Goal: Task Accomplishment & Management: Complete application form

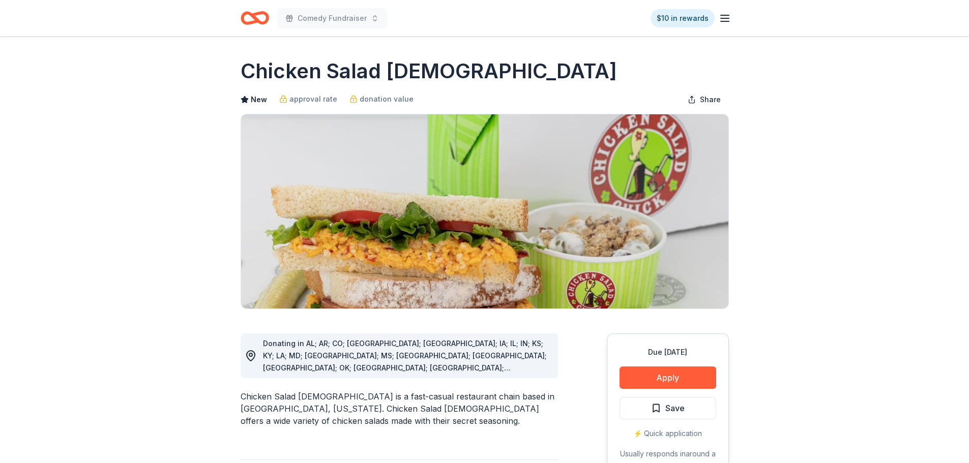
click at [256, 17] on icon "Home" at bounding box center [255, 18] width 28 height 24
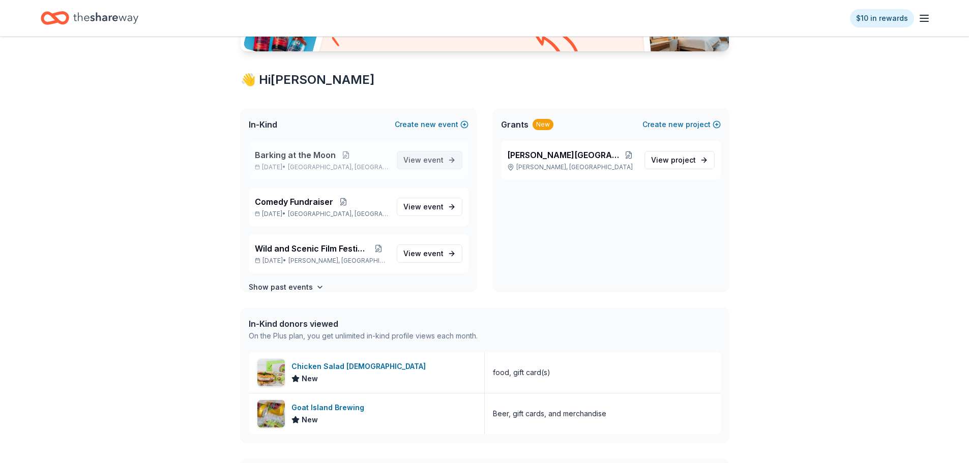
click at [412, 157] on span "View event" at bounding box center [423, 160] width 40 height 12
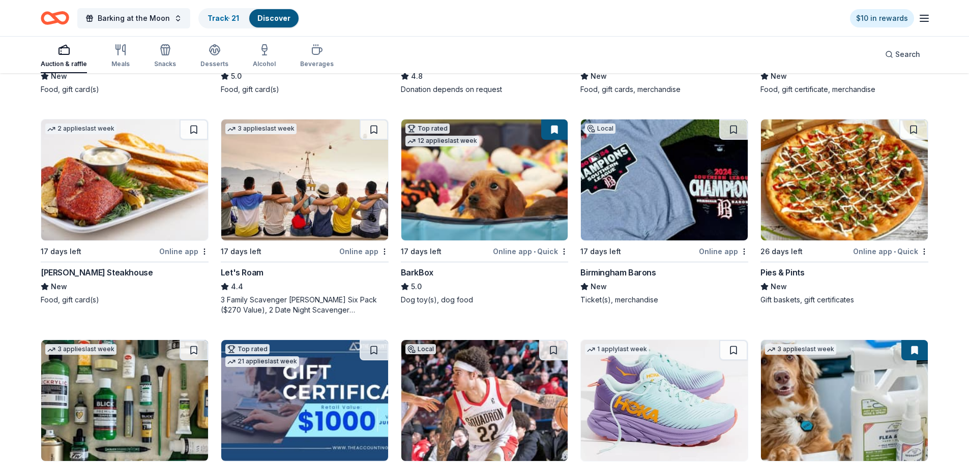
scroll to position [305, 0]
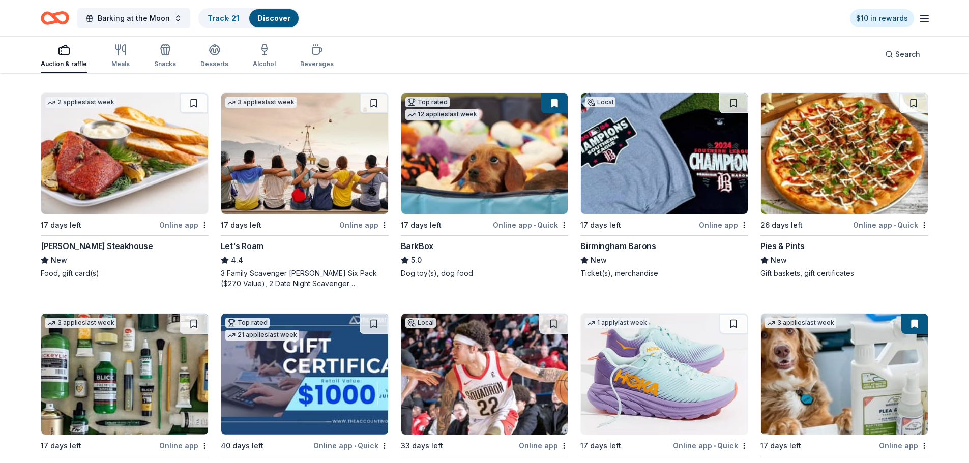
click at [468, 152] on img at bounding box center [484, 153] width 167 height 121
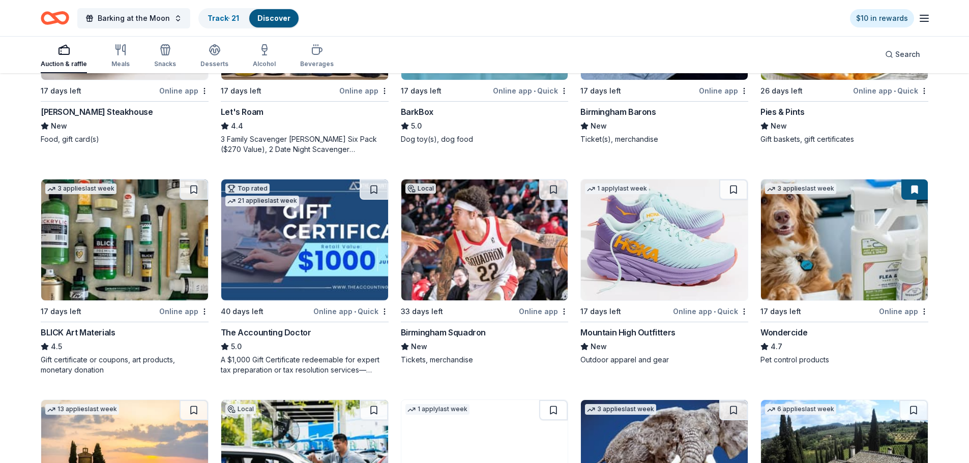
scroll to position [458, 0]
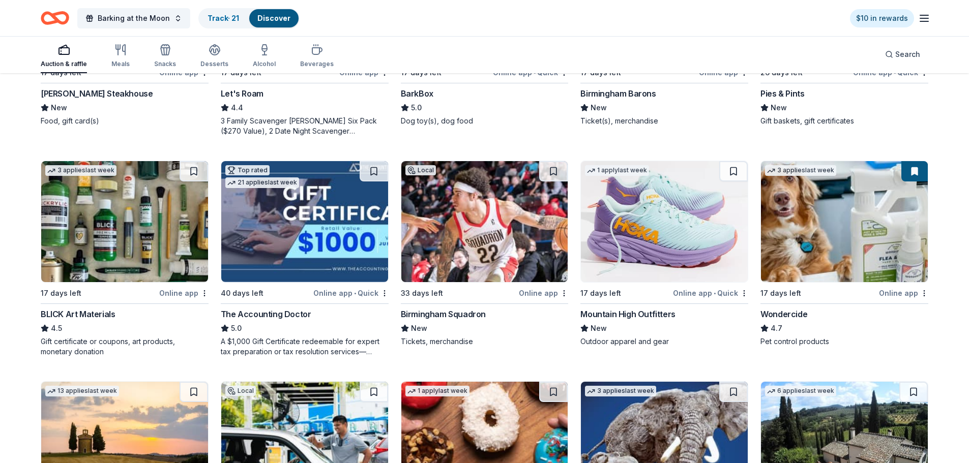
click at [823, 230] on img at bounding box center [844, 221] width 167 height 121
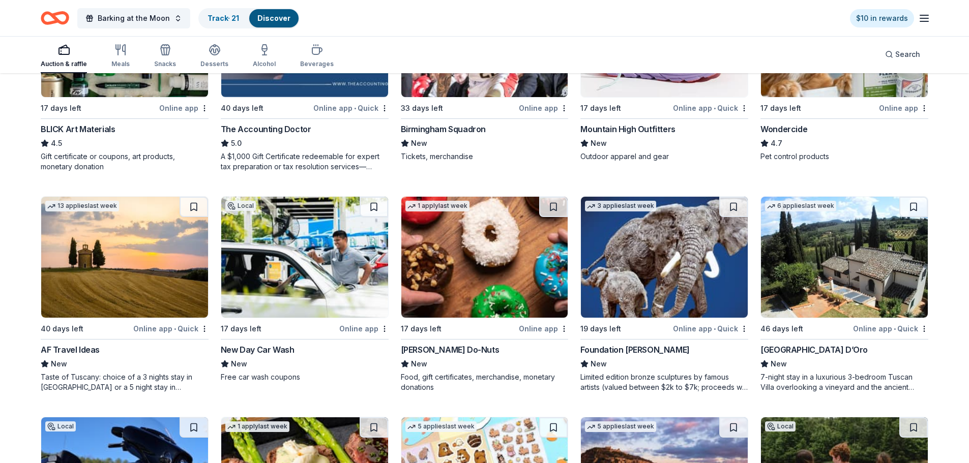
scroll to position [661, 0]
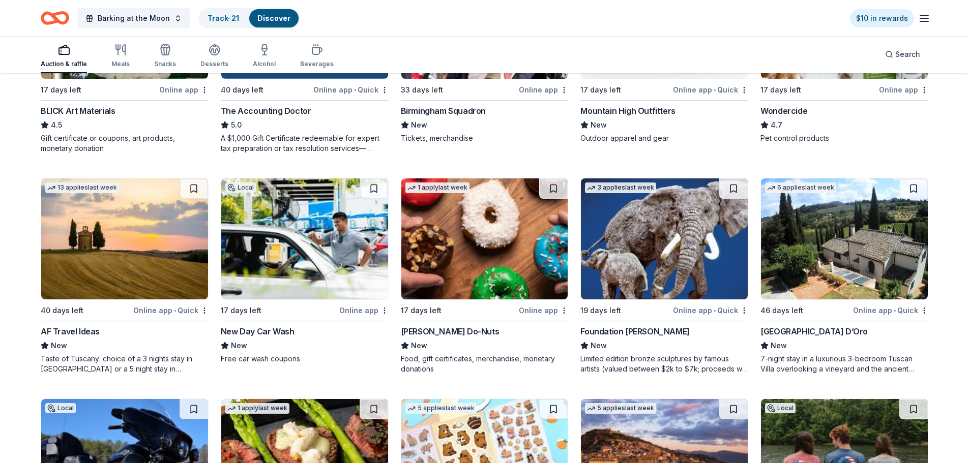
click at [299, 238] on img at bounding box center [304, 239] width 167 height 121
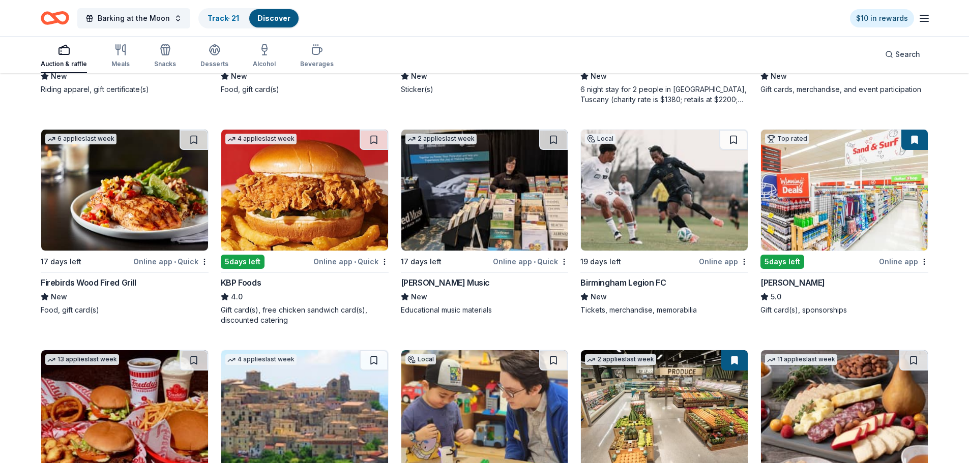
scroll to position [1170, 0]
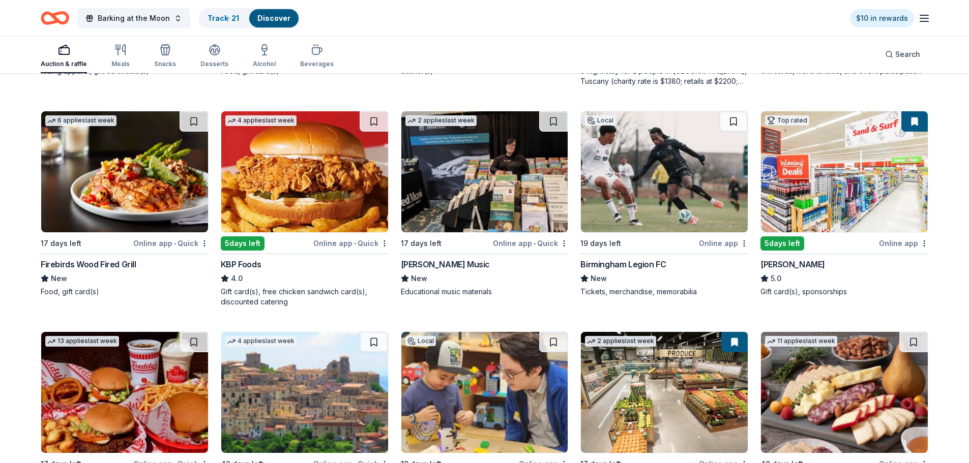
click at [838, 186] on img at bounding box center [844, 171] width 167 height 121
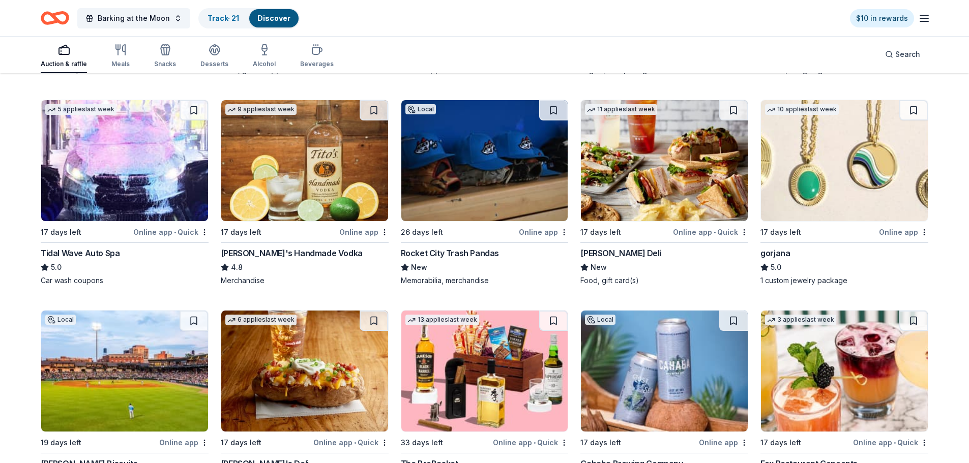
scroll to position [2085, 0]
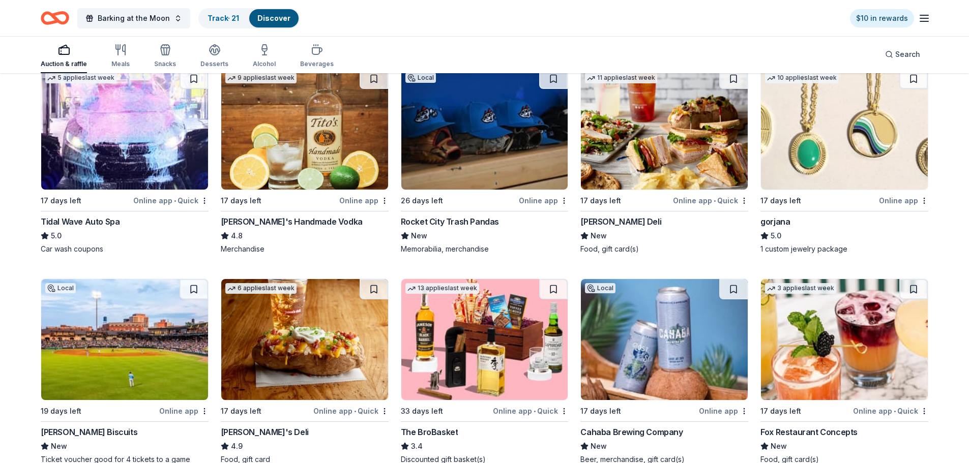
click at [835, 175] on img at bounding box center [844, 129] width 167 height 121
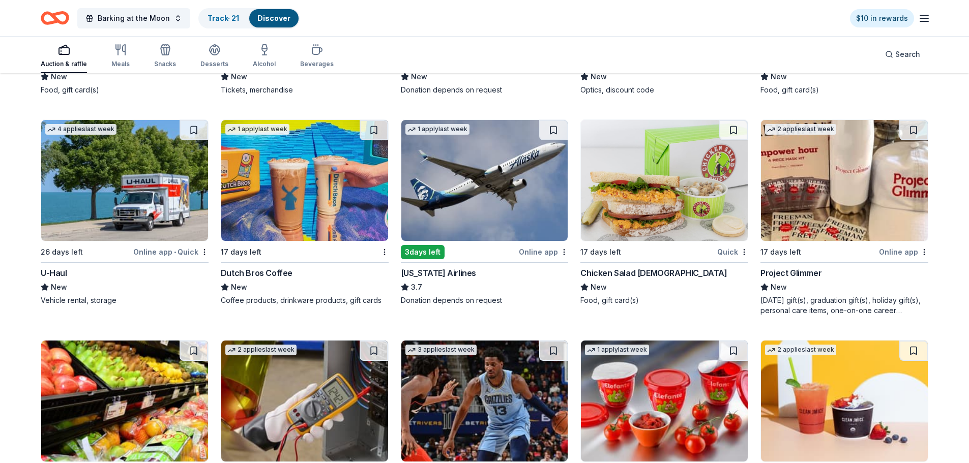
scroll to position [3977, 0]
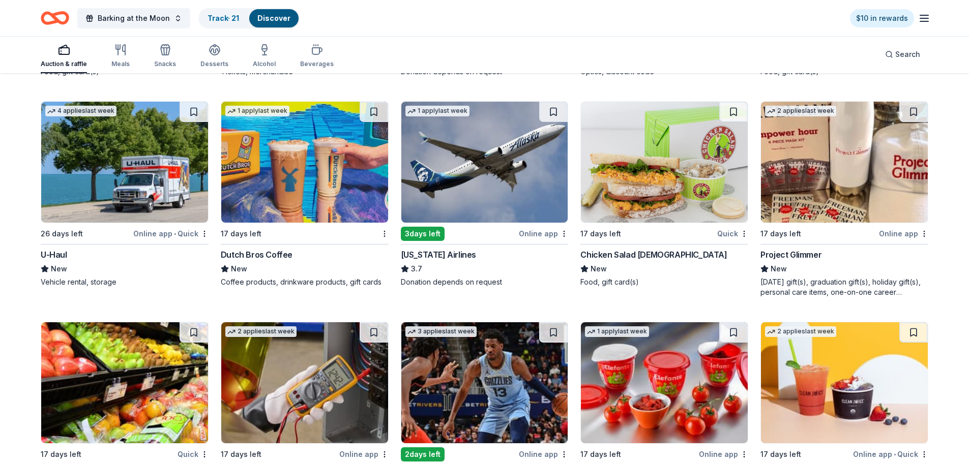
click at [608, 255] on div "Chicken Salad [DEMOGRAPHIC_DATA]" at bounding box center [653, 255] width 146 height 12
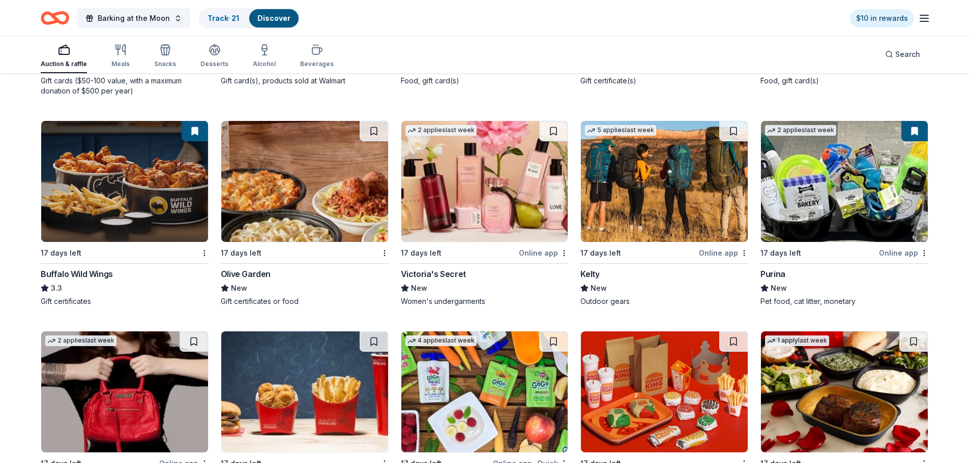
scroll to position [5068, 0]
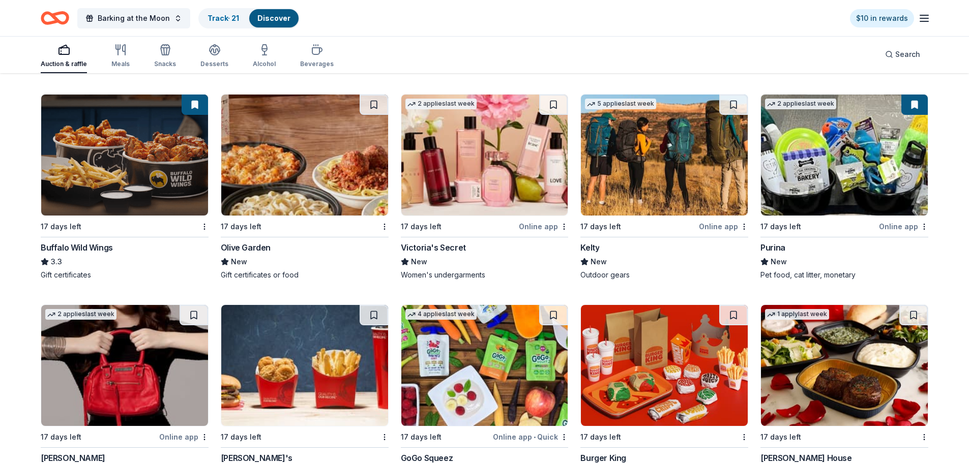
click at [113, 155] on img at bounding box center [124, 155] width 167 height 121
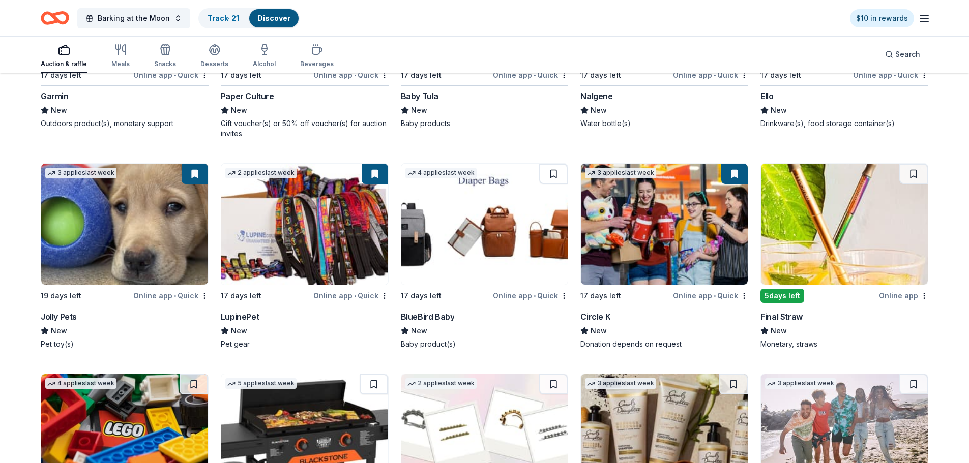
scroll to position [6742, 0]
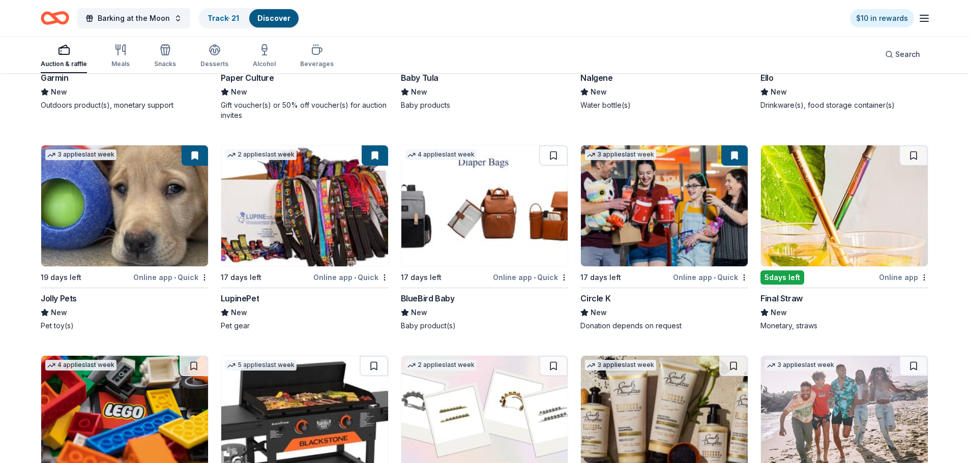
click at [130, 224] on img at bounding box center [124, 205] width 167 height 121
click at [279, 223] on img at bounding box center [304, 205] width 167 height 121
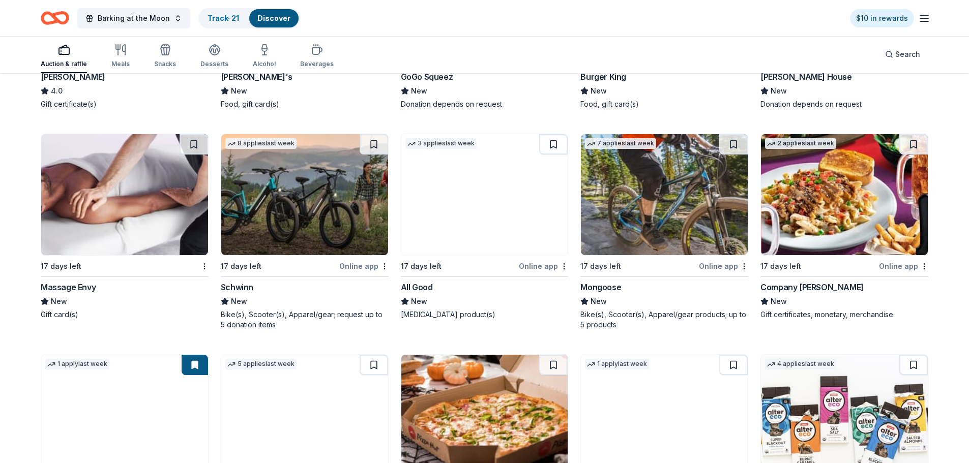
scroll to position [5448, 0]
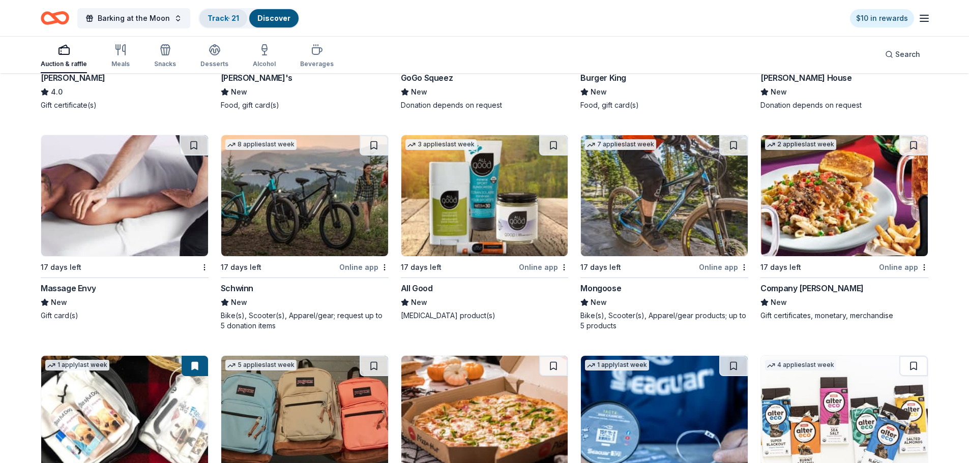
click at [229, 20] on link "Track · 21" at bounding box center [223, 18] width 32 height 9
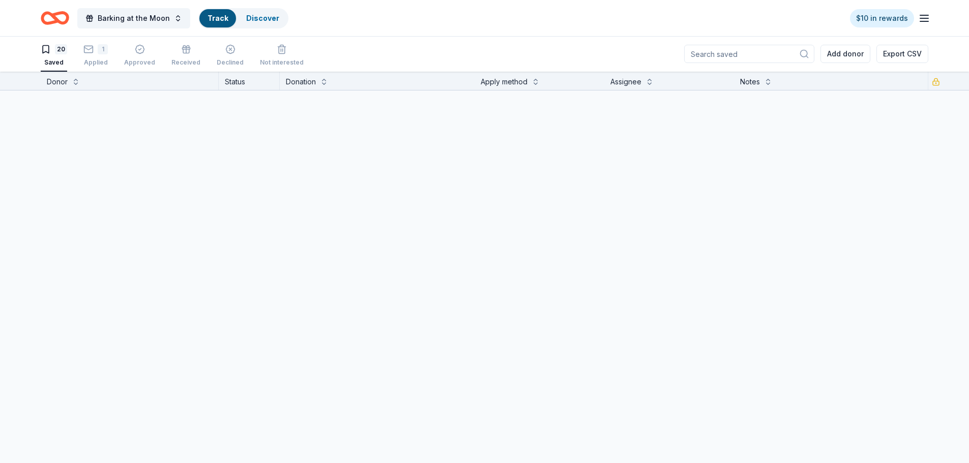
scroll to position [1, 0]
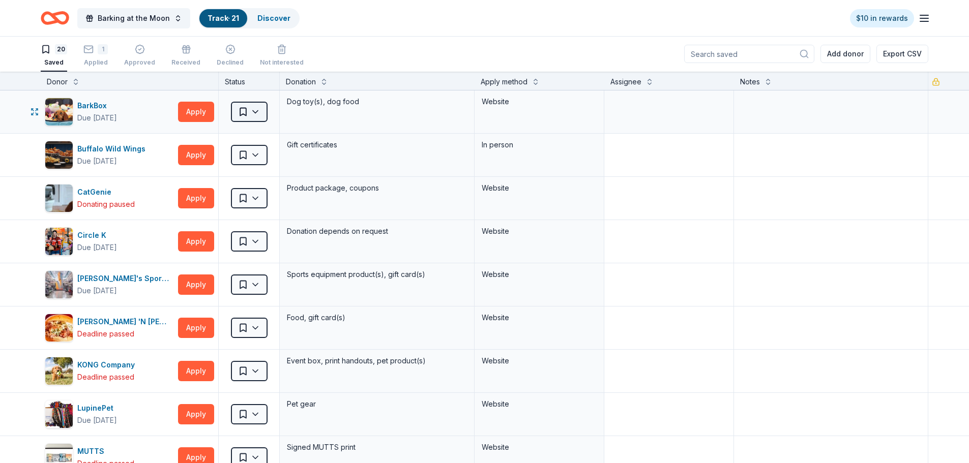
click at [259, 111] on html "10% Barking at the Moon Track · 21 Discover $10 in rewards 20 Saved 1 Applied A…" at bounding box center [484, 230] width 969 height 463
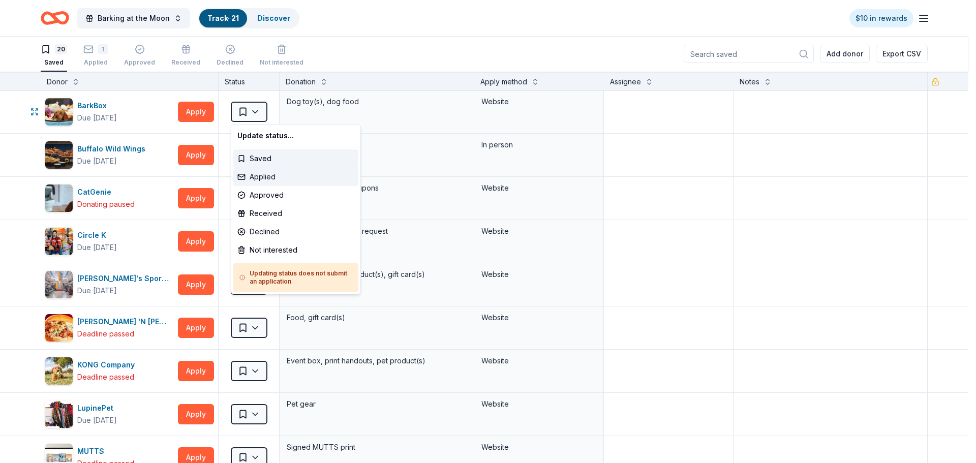
click at [263, 176] on div "Applied" at bounding box center [295, 177] width 125 height 18
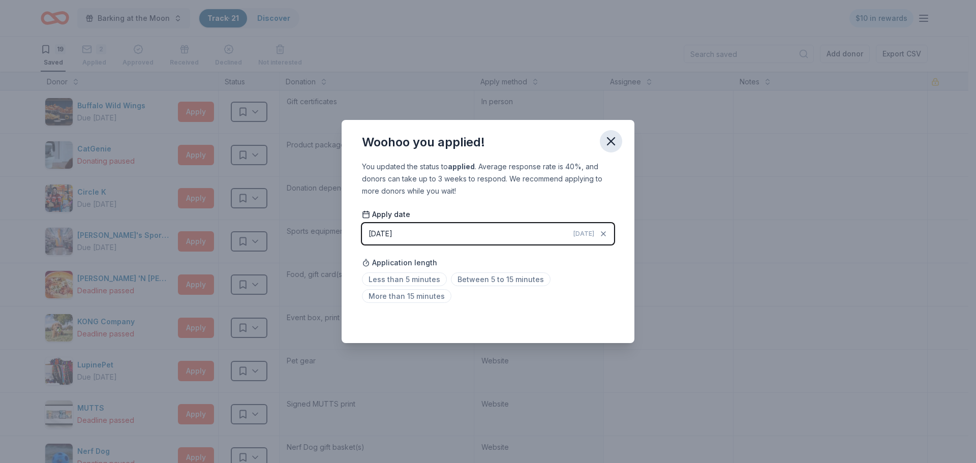
click at [611, 138] on icon "button" at bounding box center [611, 141] width 14 height 14
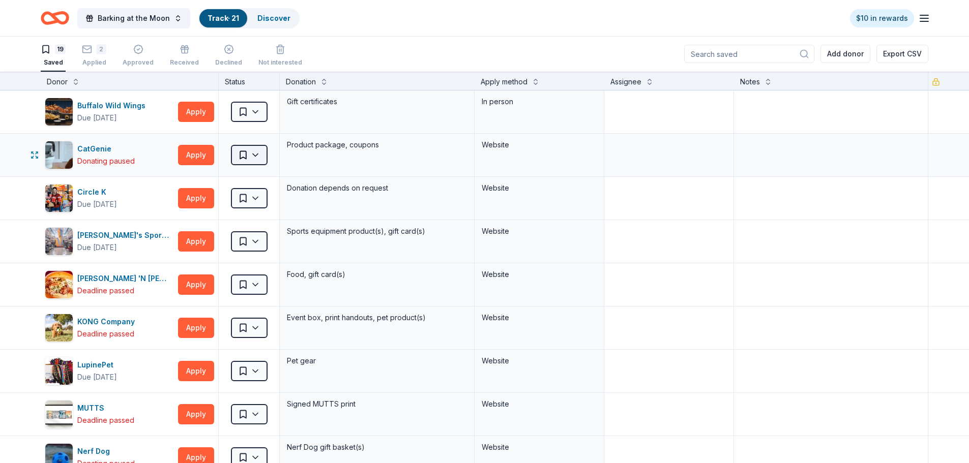
click at [256, 158] on html "10% Barking at the Moon Track · 21 Discover $10 in rewards 19 Saved 2 Applied A…" at bounding box center [484, 230] width 969 height 463
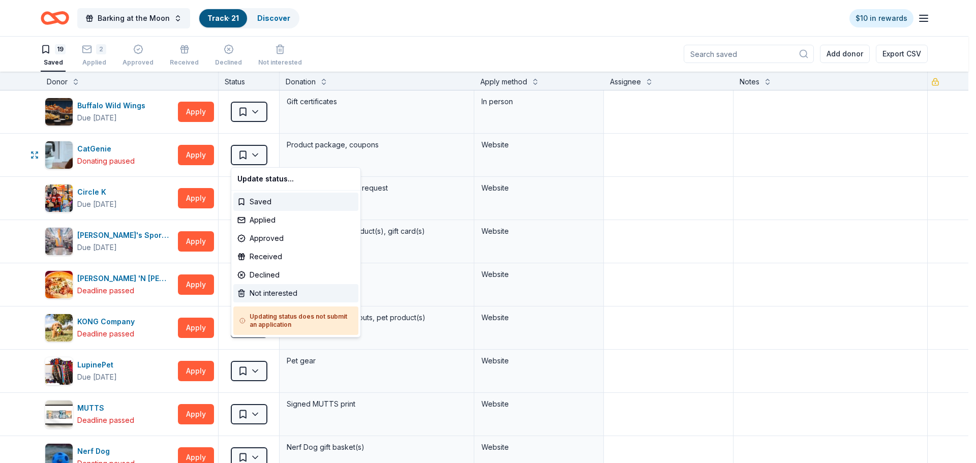
click at [276, 298] on div "Not interested" at bounding box center [295, 293] width 125 height 18
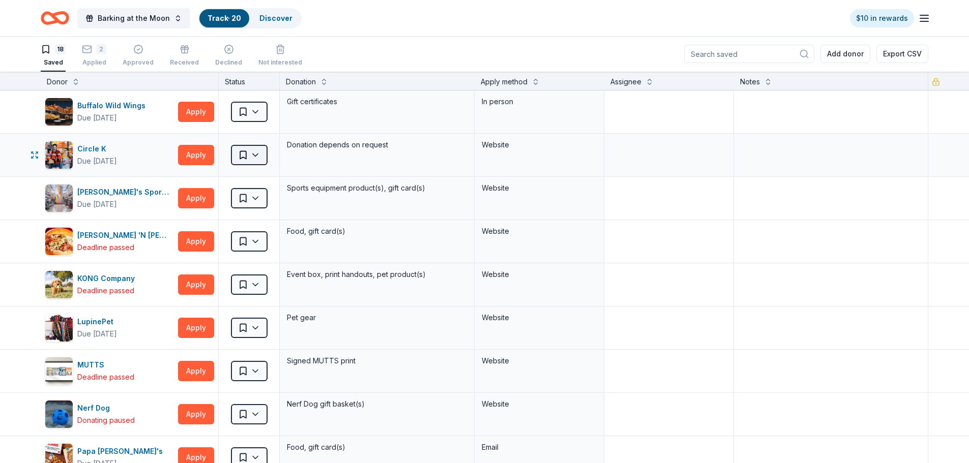
click at [254, 153] on html "10% Barking at the Moon Track · 20 Discover $10 in rewards 18 Saved 2 Applied A…" at bounding box center [484, 230] width 969 height 463
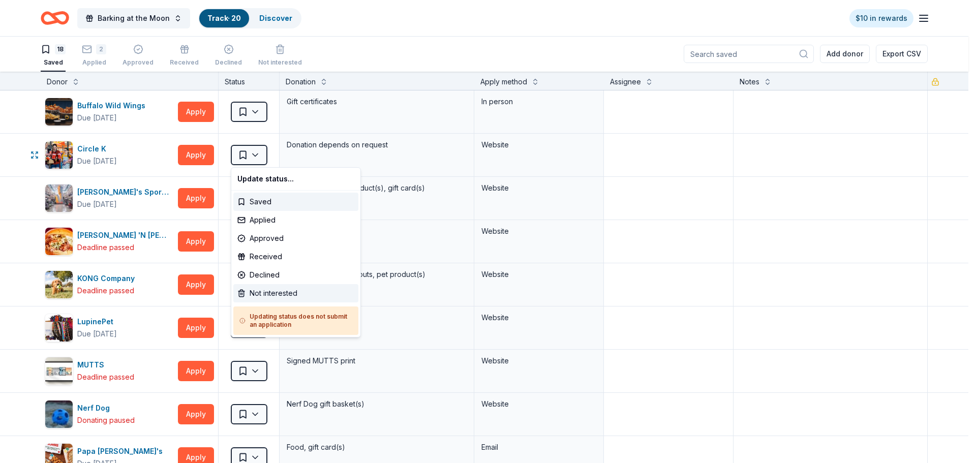
click at [274, 296] on div "Not interested" at bounding box center [295, 293] width 125 height 18
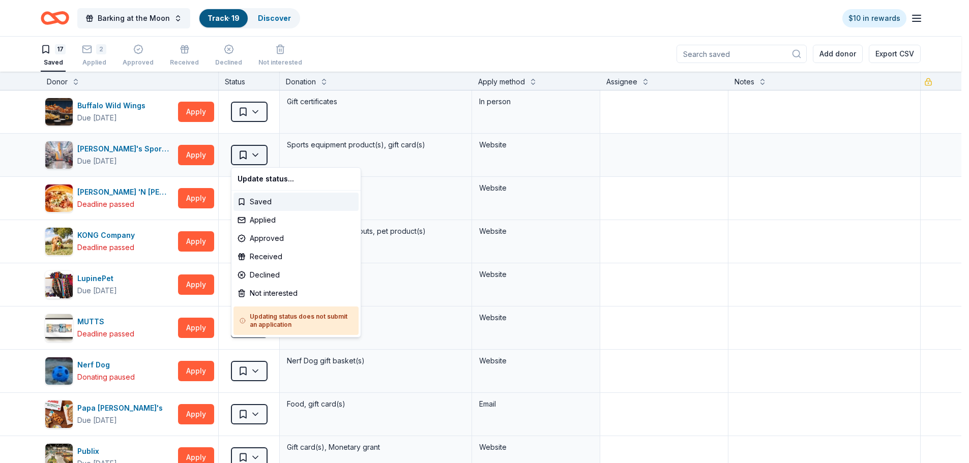
click at [260, 150] on html "10% Barking at the Moon Track · 19 Discover $10 in rewards 17 Saved 2 Applied A…" at bounding box center [484, 230] width 969 height 463
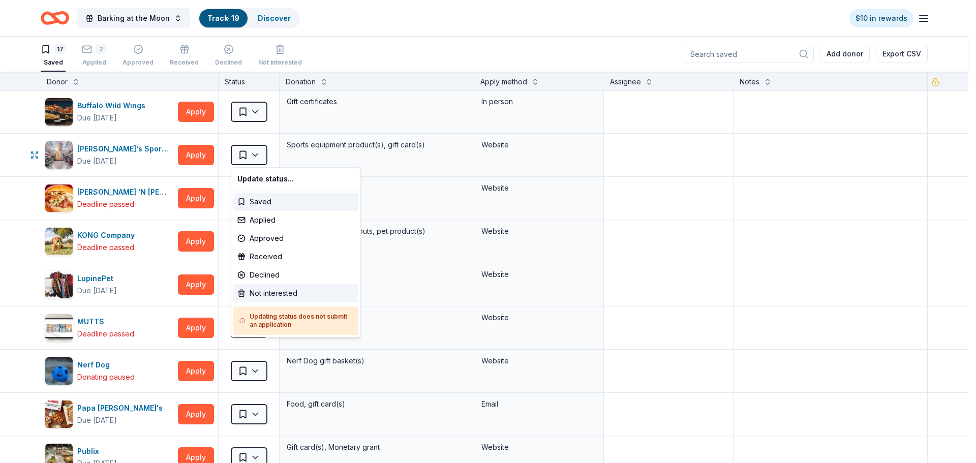
click at [269, 293] on div "Not interested" at bounding box center [295, 293] width 125 height 18
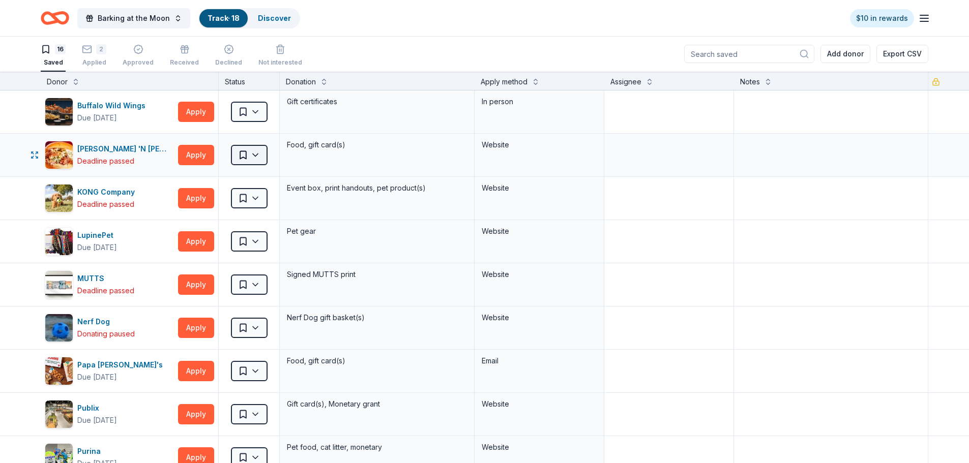
click at [259, 153] on html "10% Barking at the Moon Track · 18 Discover $10 in rewards 16 Saved 2 Applied A…" at bounding box center [484, 230] width 969 height 463
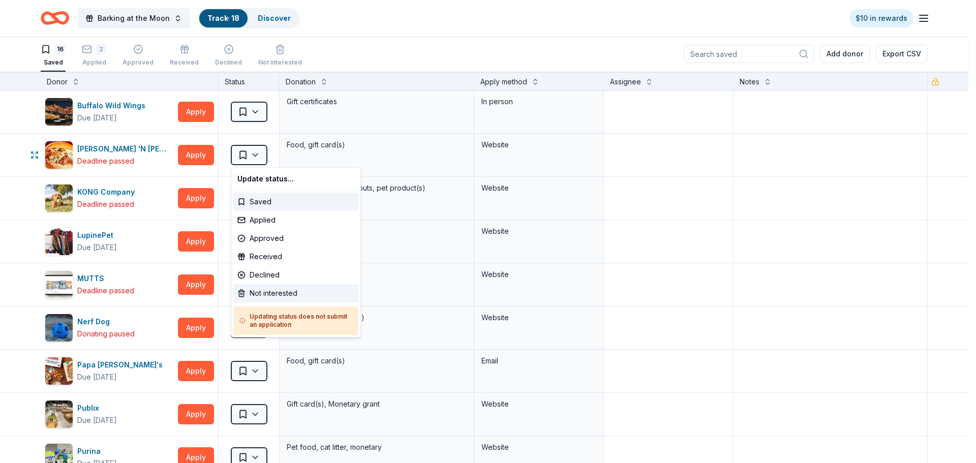
click at [265, 295] on div "Not interested" at bounding box center [295, 293] width 125 height 18
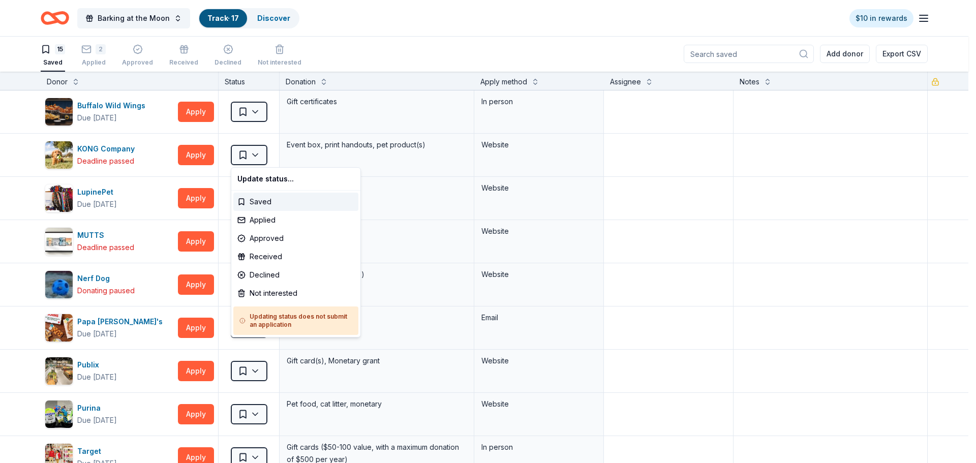
click at [256, 152] on html "10% Barking at the Moon Track · 17 Discover $10 in rewards 15 Saved 2 Applied A…" at bounding box center [488, 230] width 976 height 463
click at [282, 292] on div "Not interested" at bounding box center [295, 293] width 125 height 18
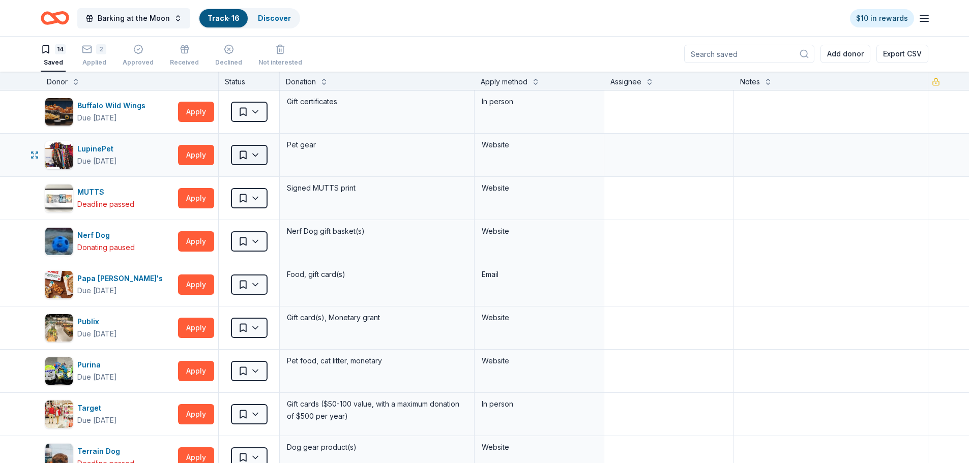
click at [259, 151] on html "10% Barking at the Moon Track · 16 Discover $10 in rewards 14 Saved 2 Applied A…" at bounding box center [484, 230] width 969 height 463
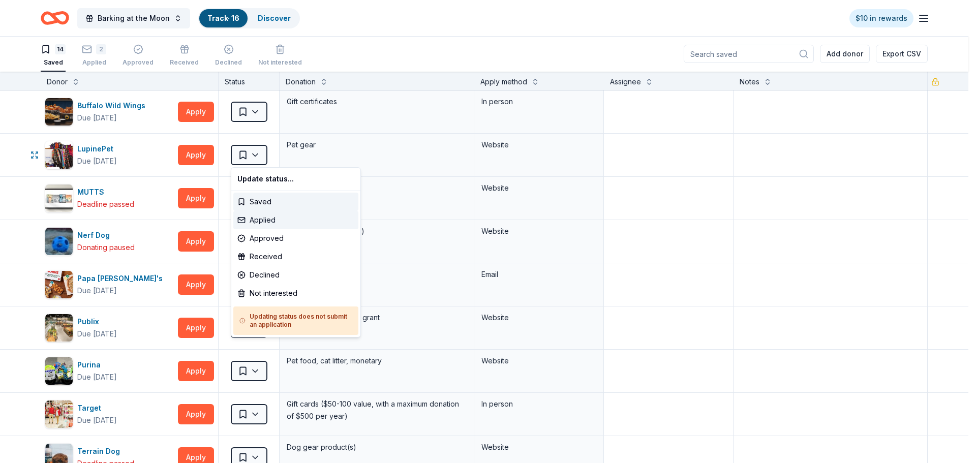
click at [267, 223] on div "Applied" at bounding box center [295, 220] width 125 height 18
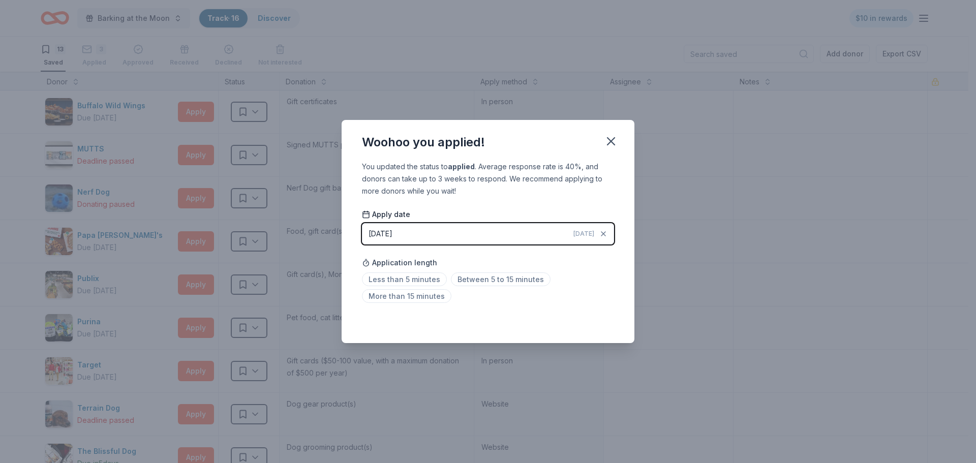
click at [262, 152] on div "Woohoo you applied! You updated the status to applied . Average response rate i…" at bounding box center [488, 231] width 976 height 463
click at [613, 137] on icon "button" at bounding box center [611, 141] width 14 height 14
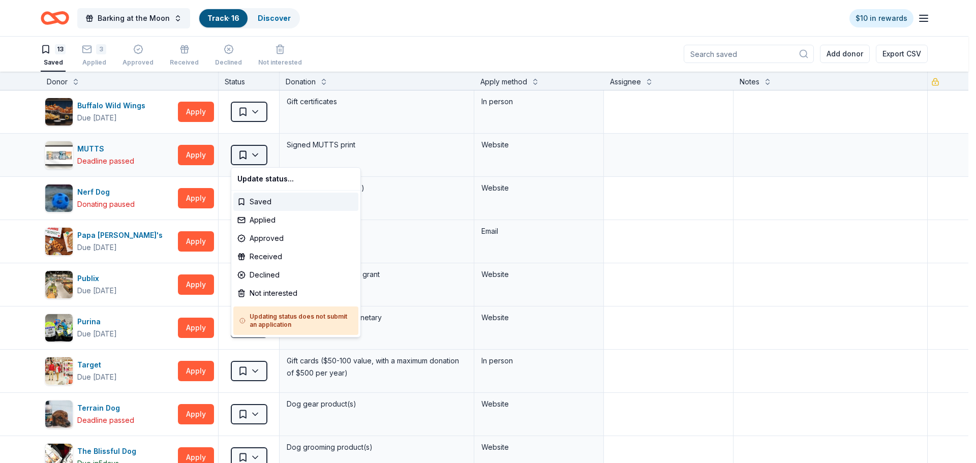
click at [255, 153] on html "10% Barking at the Moon Track · 16 Discover $10 in rewards 13 Saved 3 Applied A…" at bounding box center [488, 230] width 976 height 463
click at [270, 293] on div "Not interested" at bounding box center [295, 293] width 125 height 18
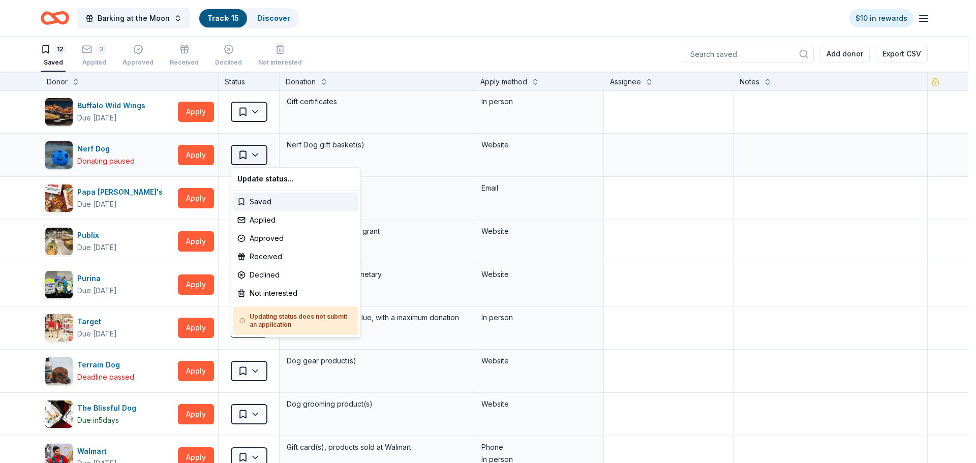
click at [256, 154] on html "10% Barking at the Moon Track · 15 Discover $10 in rewards 12 Saved 3 Applied A…" at bounding box center [488, 230] width 976 height 463
click at [263, 291] on div "Not interested" at bounding box center [295, 293] width 125 height 18
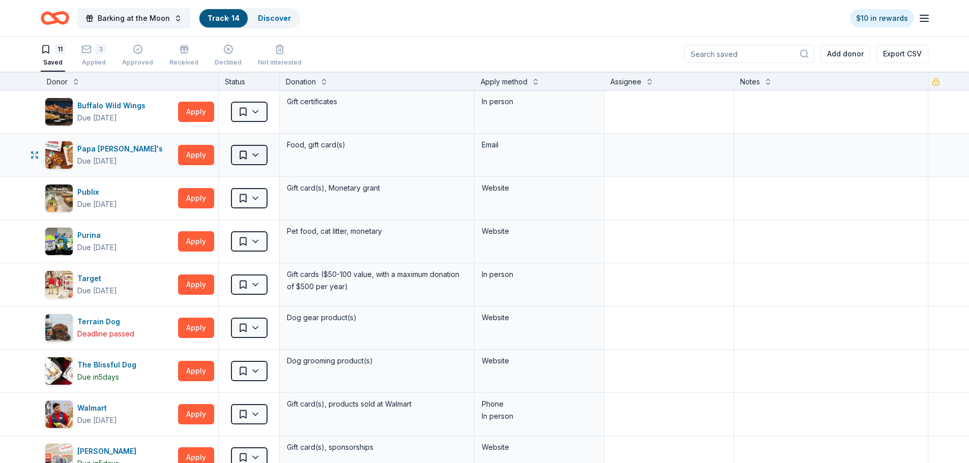
click at [253, 153] on html "10% Barking at the Moon Track · 14 Discover $10 in rewards 11 Saved 3 Applied A…" at bounding box center [484, 230] width 969 height 463
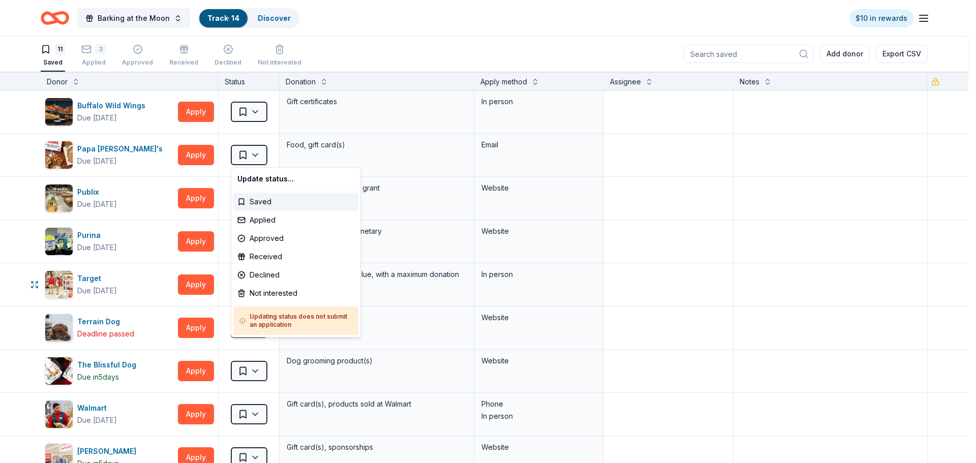
click at [19, 289] on html "10% Barking at the Moon Track · 14 Discover $10 in rewards 11 Saved 3 Applied A…" at bounding box center [488, 230] width 976 height 463
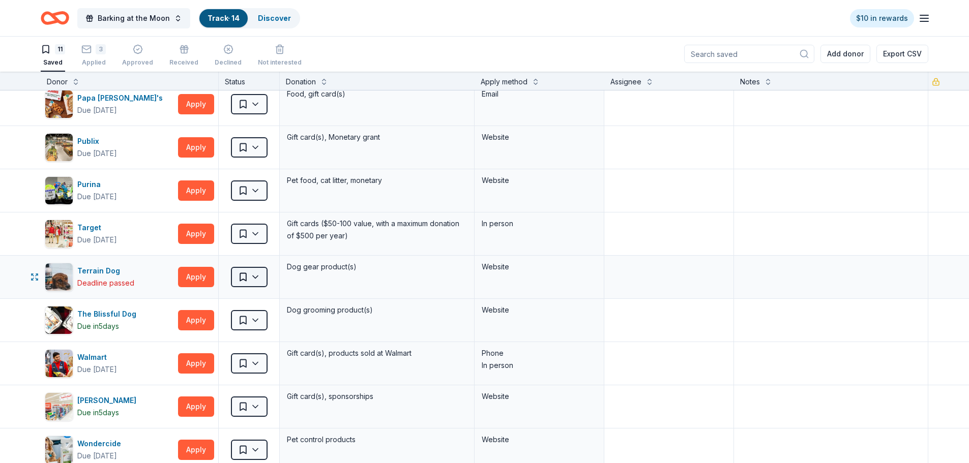
scroll to position [102, 0]
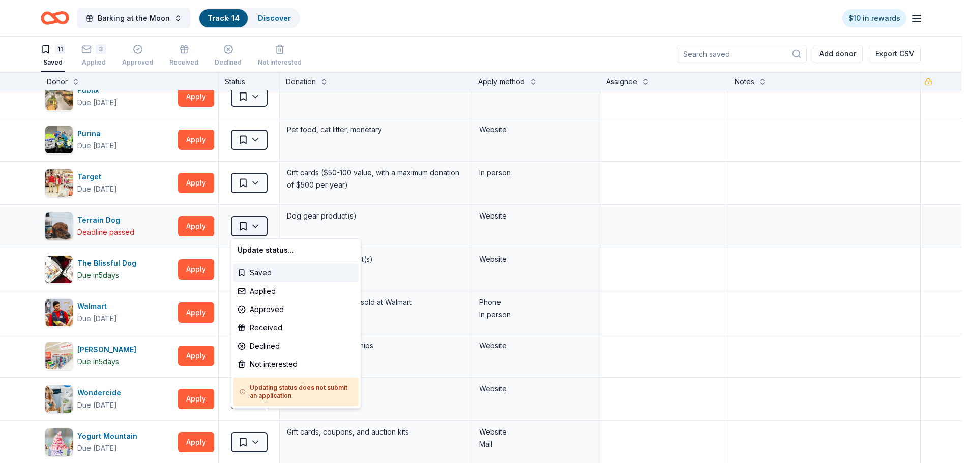
click at [257, 227] on html "10% Barking at the Moon Track · 14 Discover $10 in rewards 11 Saved 3 Applied A…" at bounding box center [484, 230] width 969 height 463
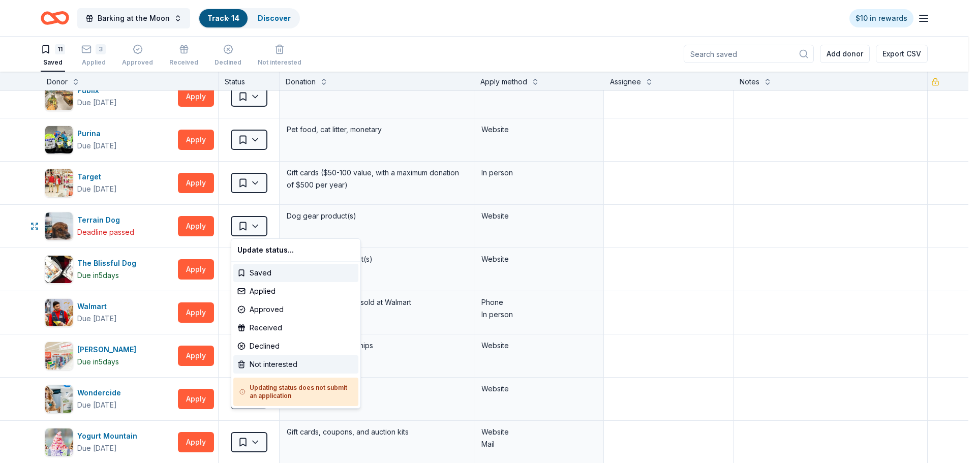
click at [285, 365] on div "Not interested" at bounding box center [295, 364] width 125 height 18
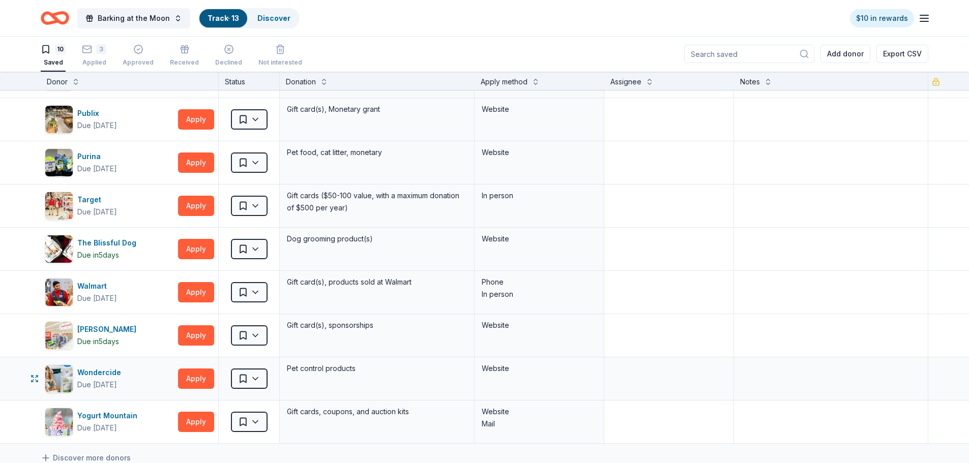
scroll to position [153, 0]
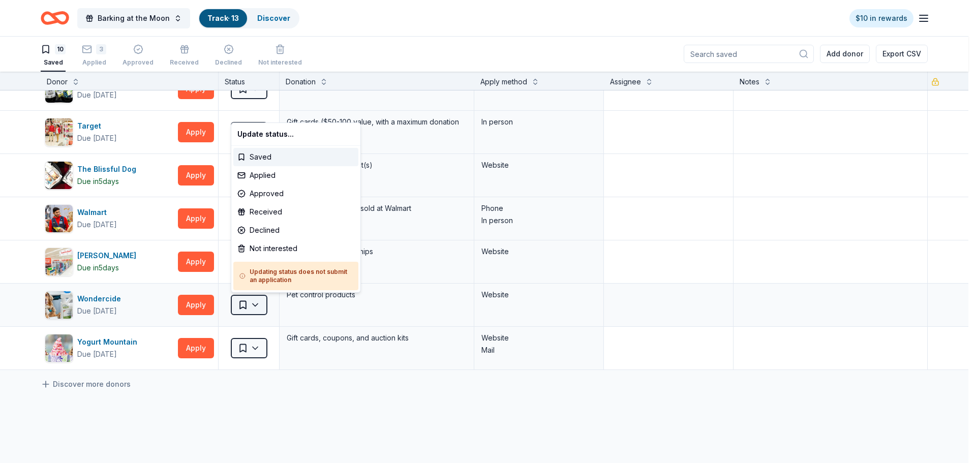
click at [262, 303] on html "10% Barking at the Moon Track · 13 Discover $10 in rewards 10 Saved 3 Applied A…" at bounding box center [488, 230] width 976 height 463
click at [273, 171] on div "Applied" at bounding box center [295, 175] width 125 height 18
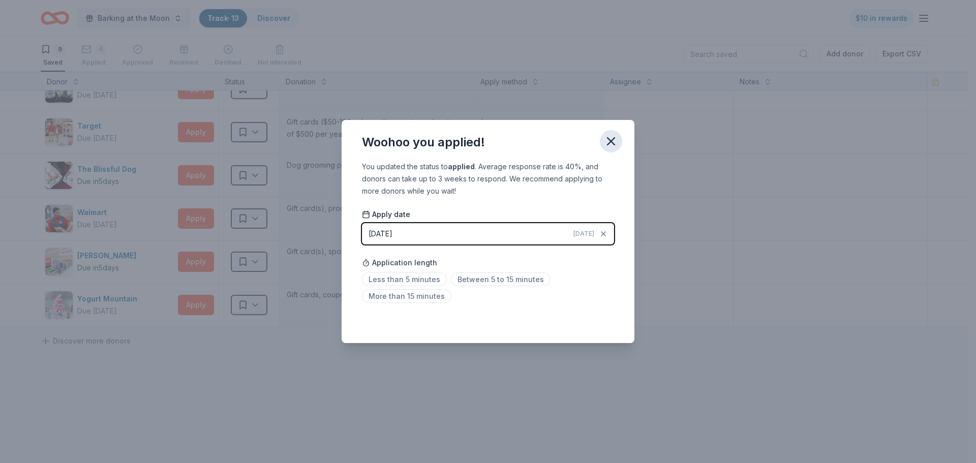
click at [615, 145] on icon "button" at bounding box center [611, 141] width 14 height 14
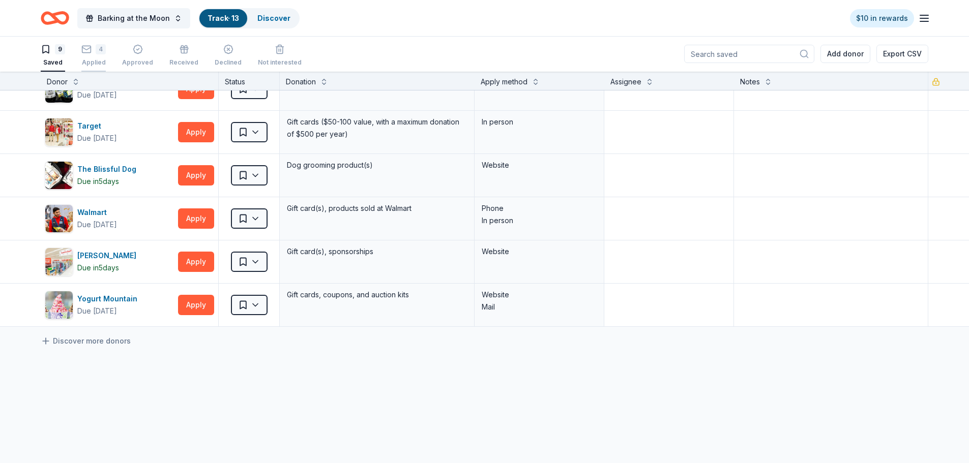
click at [90, 53] on div "Applied" at bounding box center [93, 57] width 24 height 8
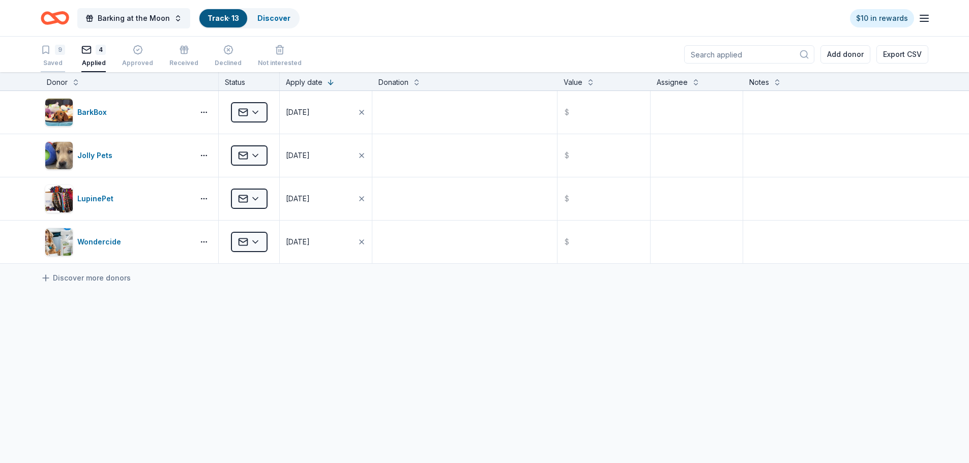
click at [51, 55] on div "9 Saved" at bounding box center [53, 56] width 24 height 22
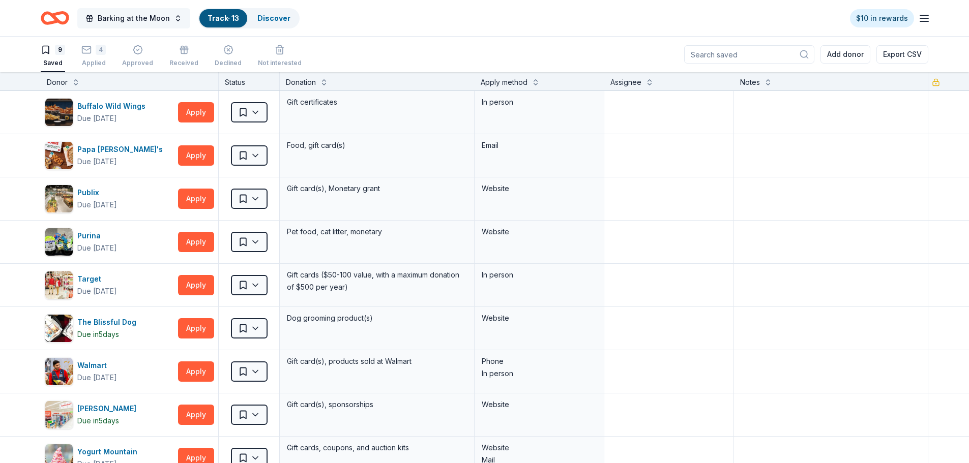
click at [157, 17] on span "Barking at the Moon" at bounding box center [134, 18] width 72 height 12
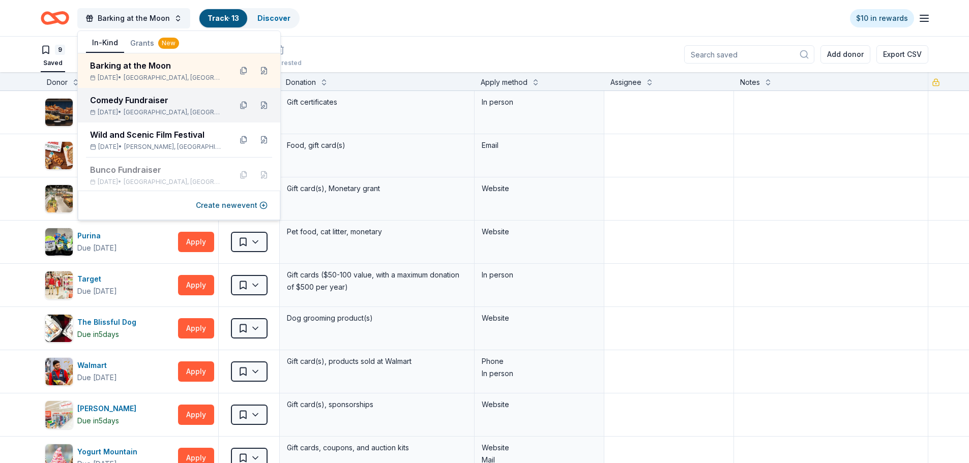
click at [158, 105] on div "Comedy Fundraiser" at bounding box center [156, 100] width 133 height 12
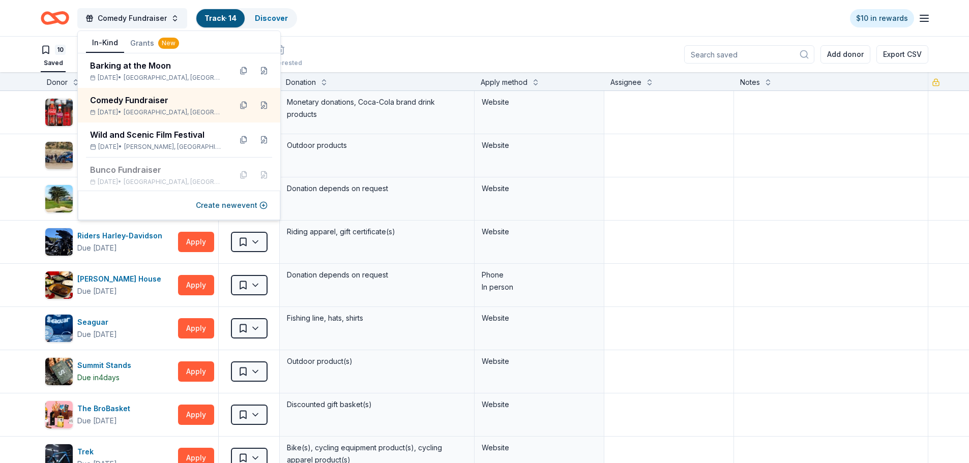
click at [15, 86] on div "Donor Status Donation Apply method Assignee Notes" at bounding box center [484, 81] width 969 height 18
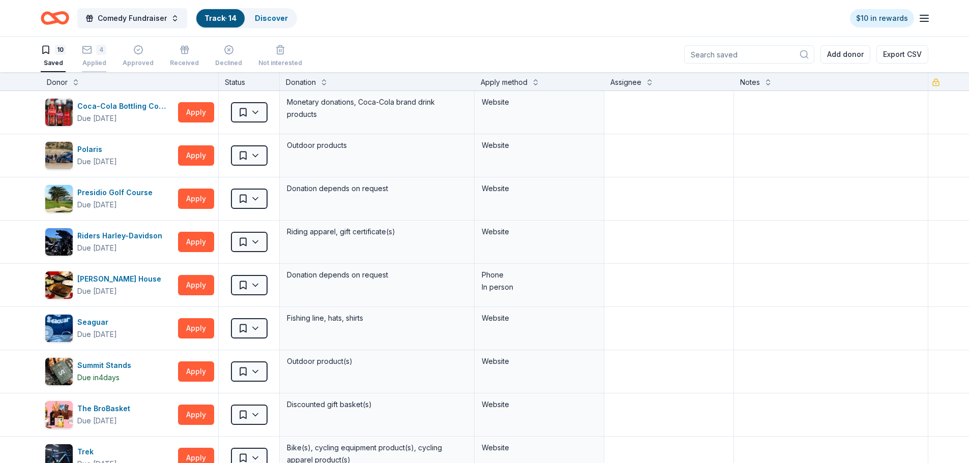
click at [87, 49] on icon "button" at bounding box center [87, 44] width 10 height 10
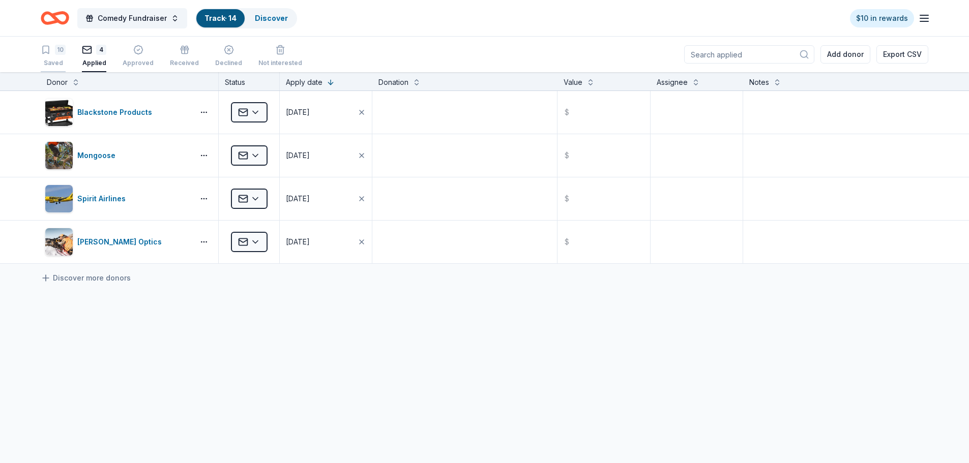
click at [52, 51] on div "10" at bounding box center [53, 50] width 25 height 10
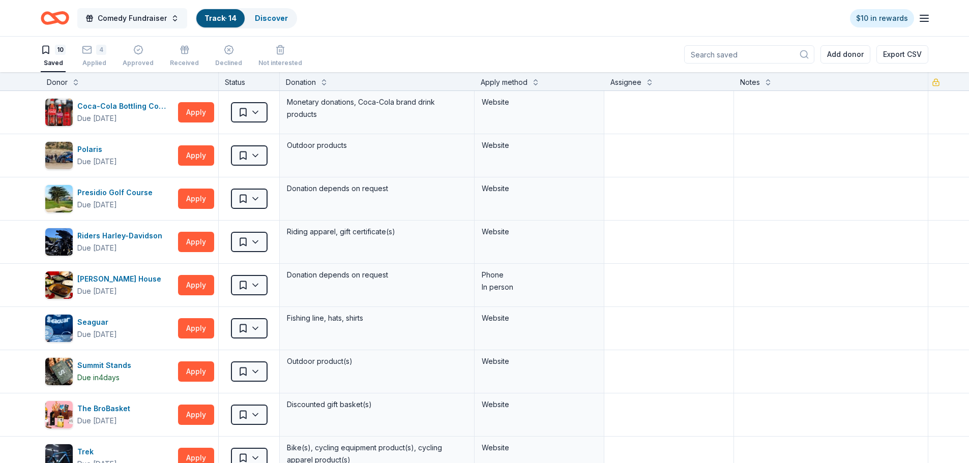
click at [171, 21] on button "Comedy Fundraiser" at bounding box center [132, 18] width 110 height 20
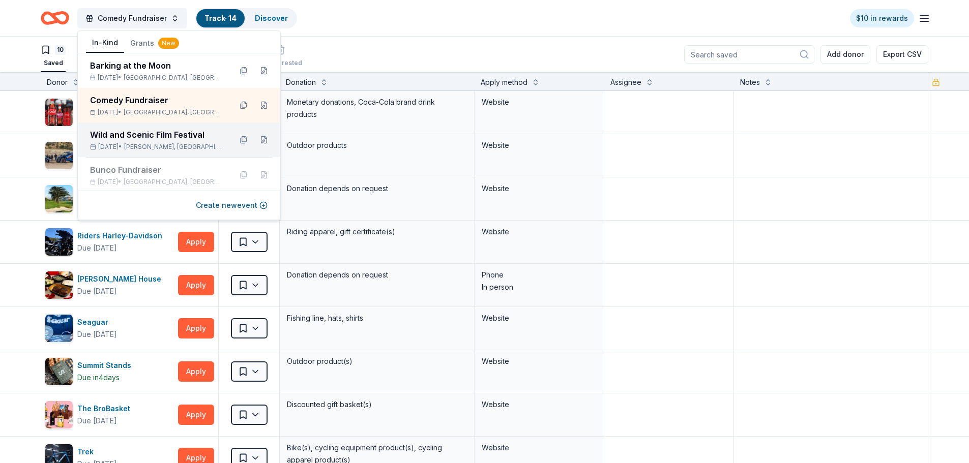
click at [147, 140] on div "Wild and Scenic Film Festival" at bounding box center [156, 135] width 133 height 12
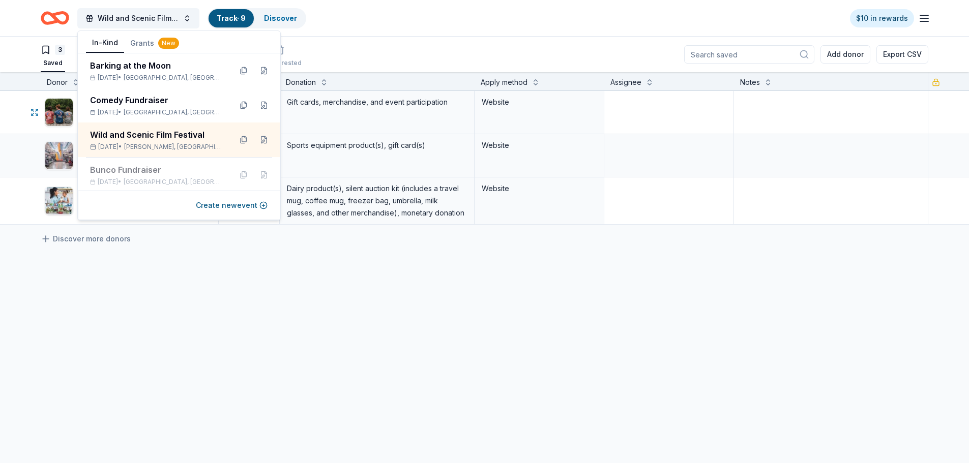
click at [12, 135] on div "Dick's Sporting Goods Rolling Apply Saved Sports equipment product(s), gift car…" at bounding box center [484, 155] width 969 height 43
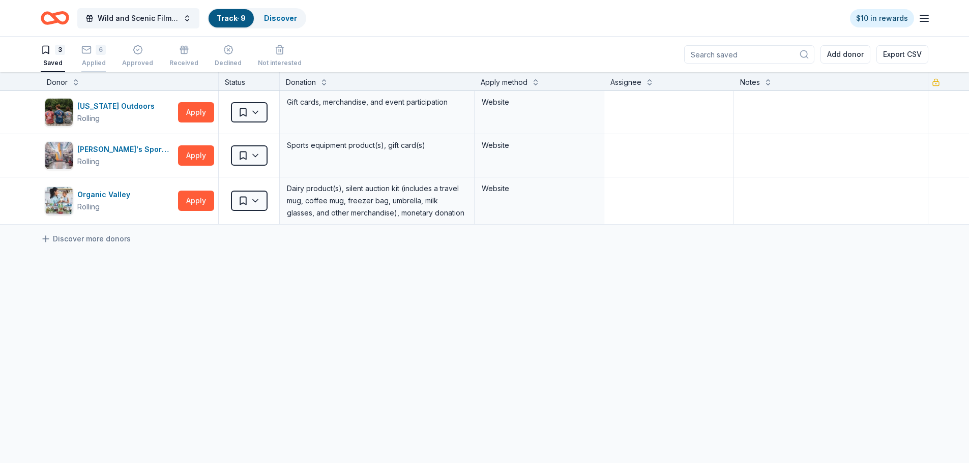
click at [91, 47] on rect "button" at bounding box center [86, 44] width 9 height 7
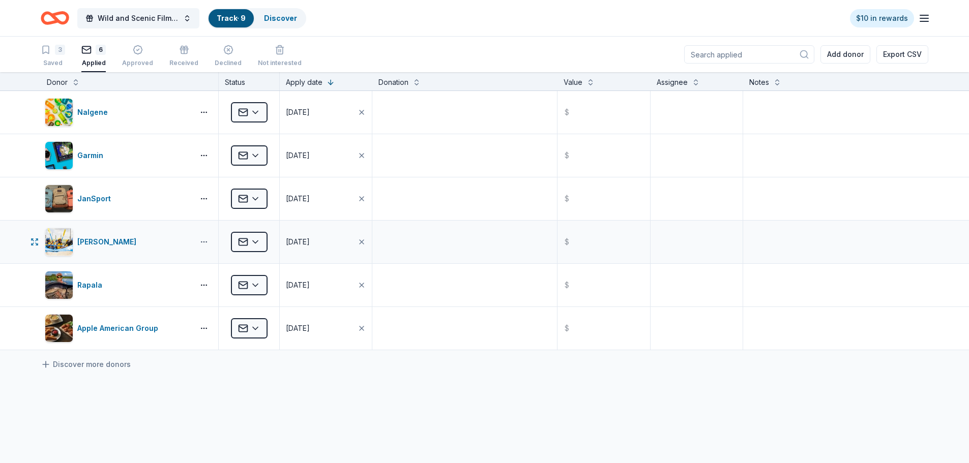
click at [204, 242] on button "button" at bounding box center [204, 242] width 20 height 8
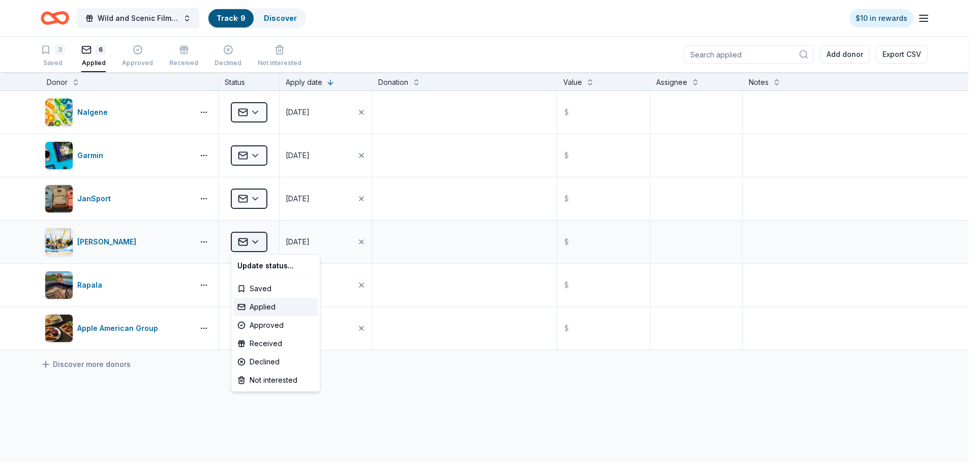
click at [257, 238] on html "10% Wild and Scenic Film Festival Track · 9 Discover $10 in rewards 3 Saved 6 A…" at bounding box center [488, 231] width 976 height 463
click at [274, 359] on div "Declined" at bounding box center [275, 362] width 84 height 18
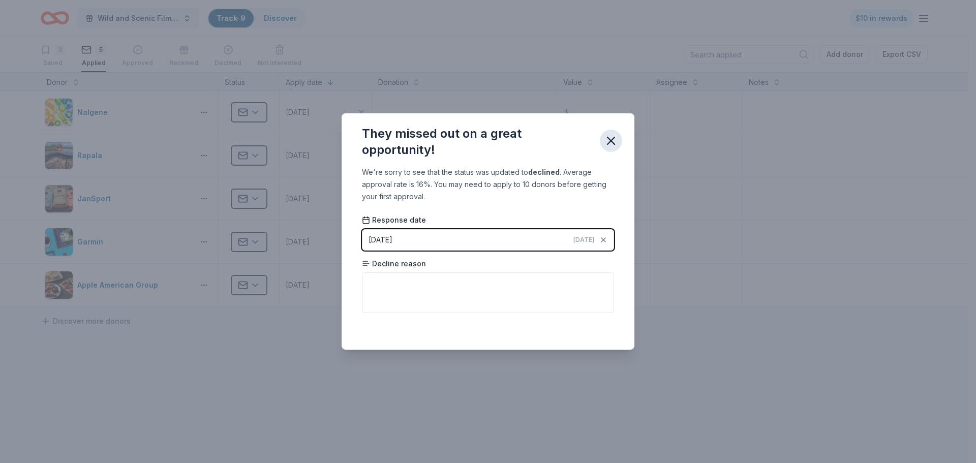
click at [607, 138] on icon "button" at bounding box center [611, 141] width 14 height 14
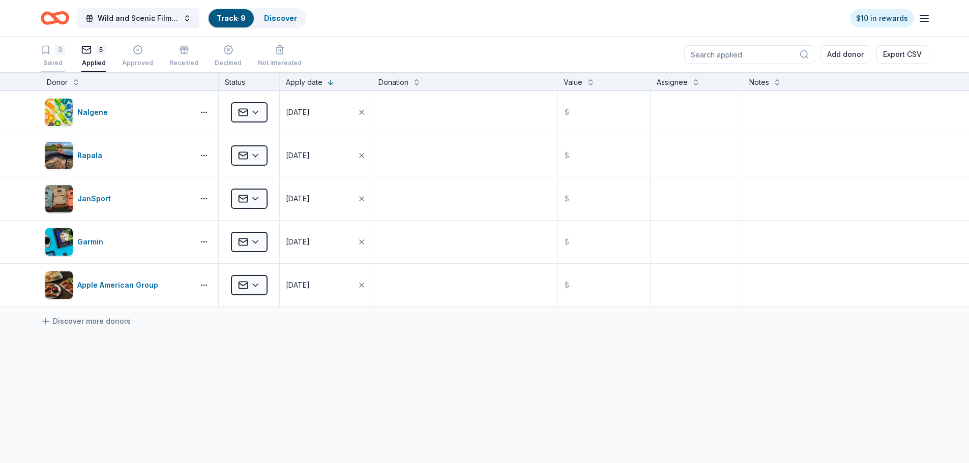
click at [55, 52] on div "3" at bounding box center [60, 50] width 10 height 10
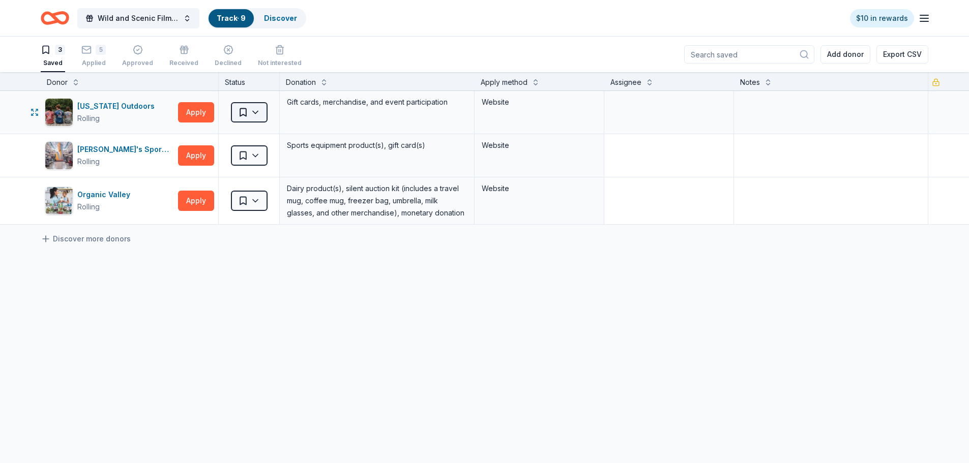
click at [256, 114] on html "10% Wild and Scenic Film Festival Track · 9 Discover $10 in rewards 3 Saved 5 A…" at bounding box center [484, 231] width 969 height 463
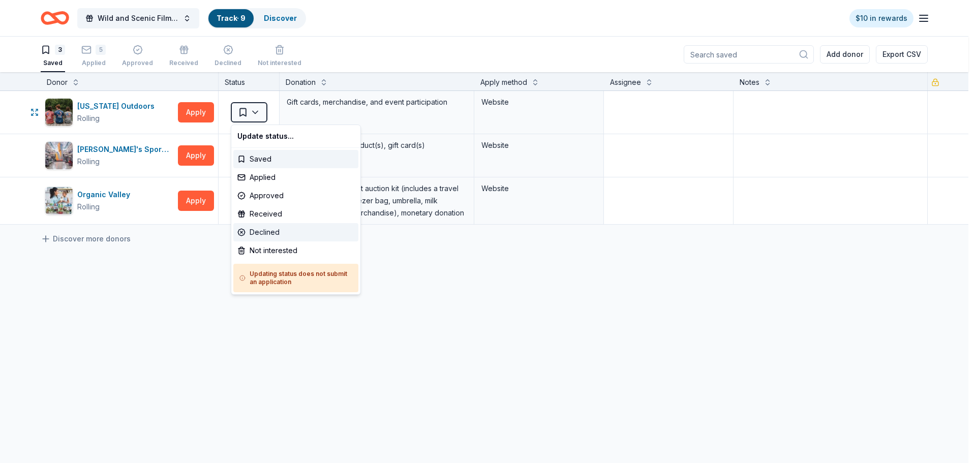
click at [264, 234] on div "Declined" at bounding box center [295, 232] width 125 height 18
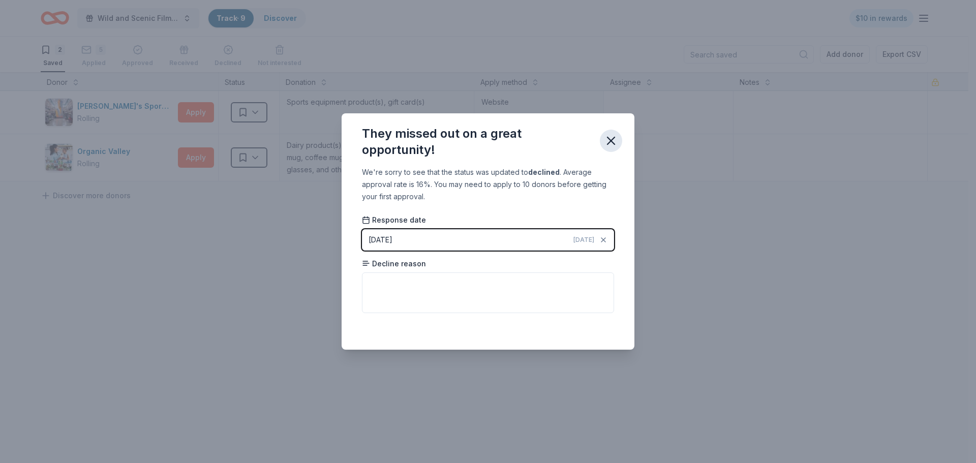
click at [607, 134] on icon "button" at bounding box center [611, 141] width 14 height 14
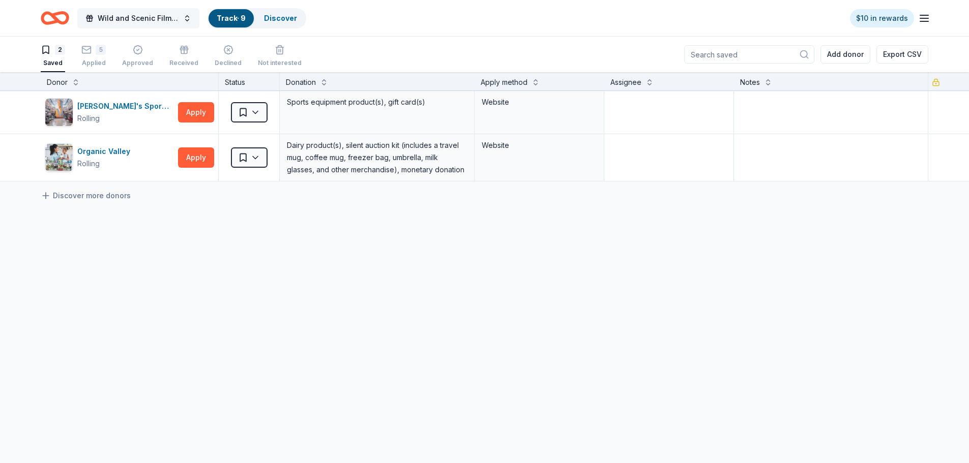
click at [143, 14] on span "Wild and Scenic Film Festival" at bounding box center [138, 18] width 81 height 12
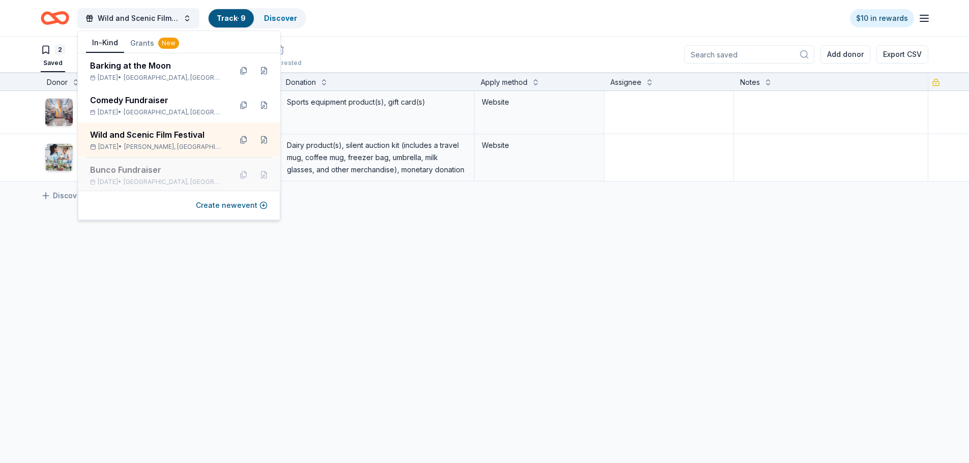
click at [135, 167] on div "Bunco Fundraiser" at bounding box center [156, 170] width 133 height 12
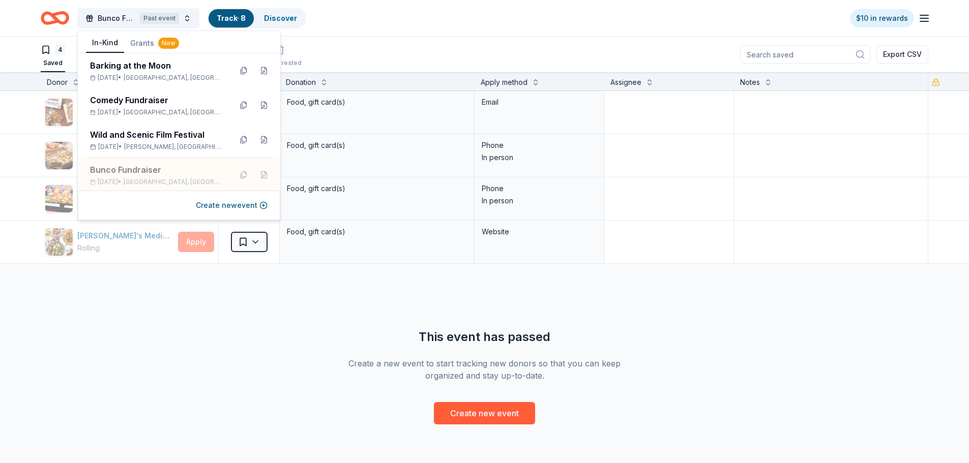
click at [368, 15] on div "Bunco Fundraiser Past event Track · 8 Discover $10 in rewards" at bounding box center [484, 18] width 887 height 24
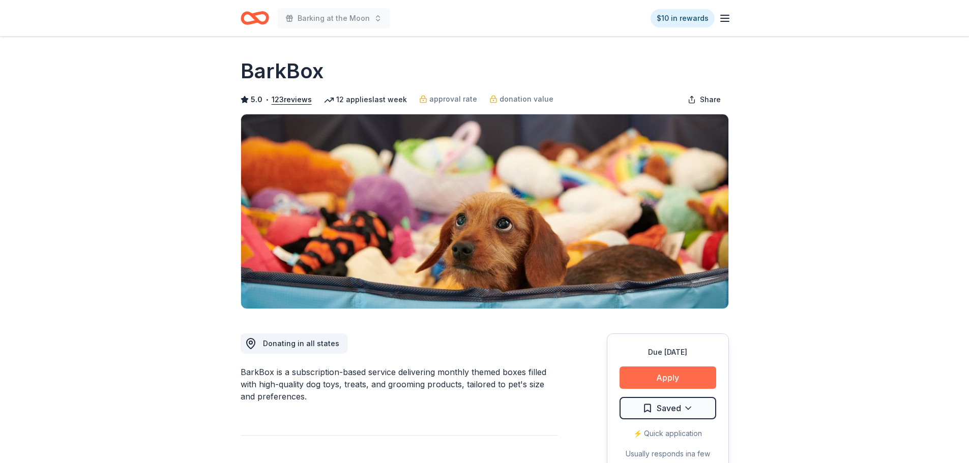
click at [693, 378] on button "Apply" at bounding box center [667, 378] width 97 height 22
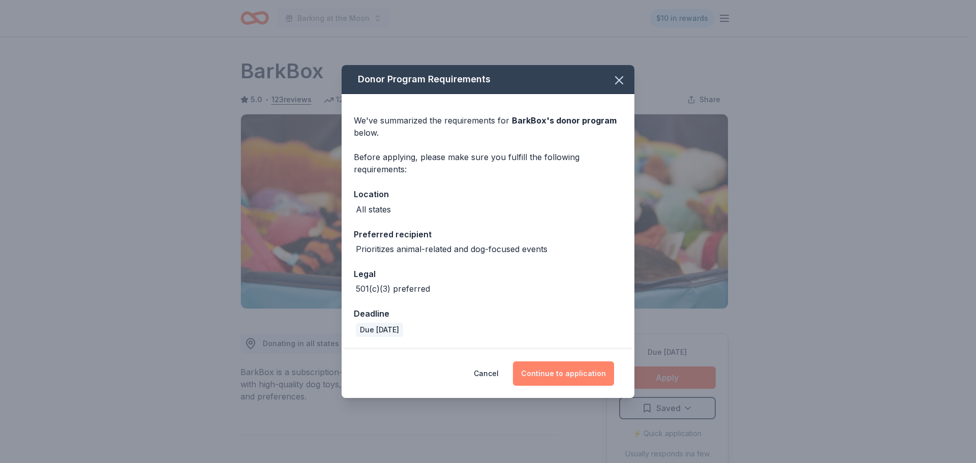
click at [575, 375] on button "Continue to application" at bounding box center [563, 374] width 101 height 24
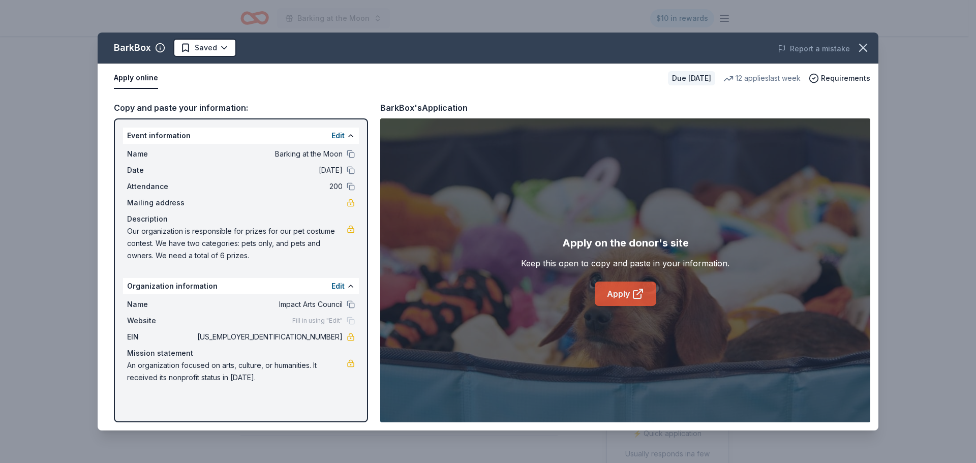
click at [621, 290] on link "Apply" at bounding box center [626, 294] width 62 height 24
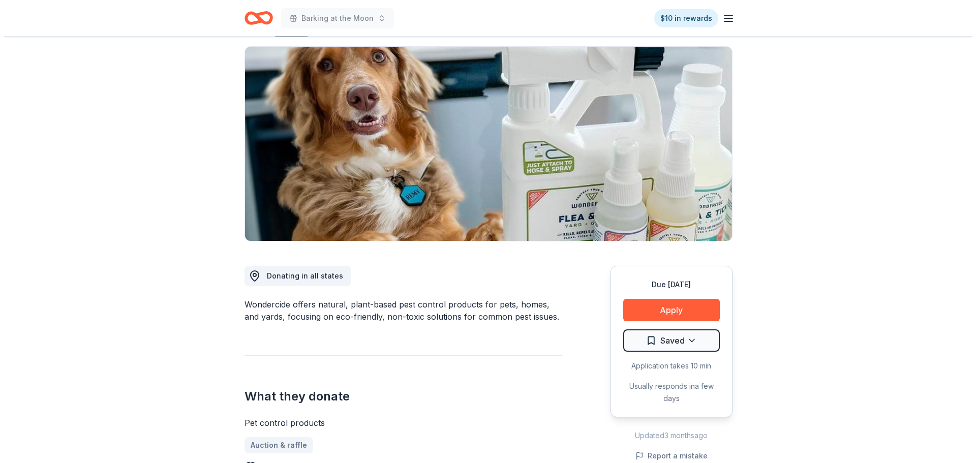
scroll to position [102, 0]
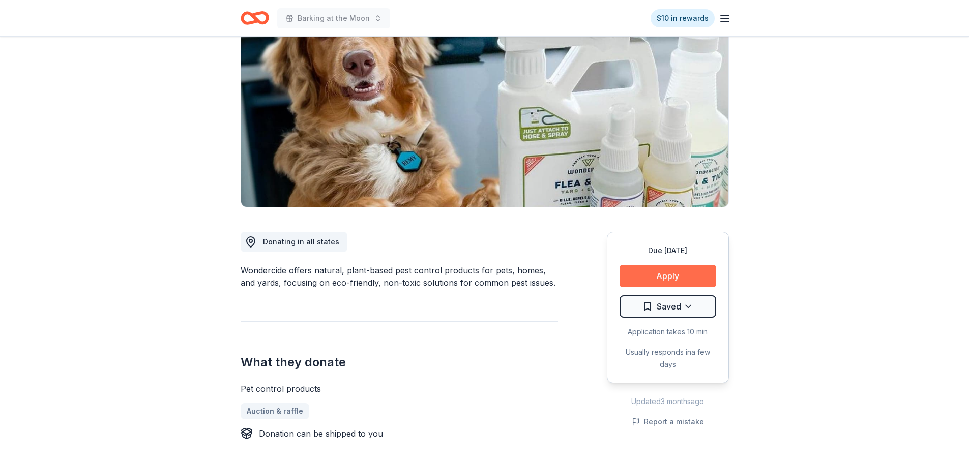
click at [675, 270] on button "Apply" at bounding box center [667, 276] width 97 height 22
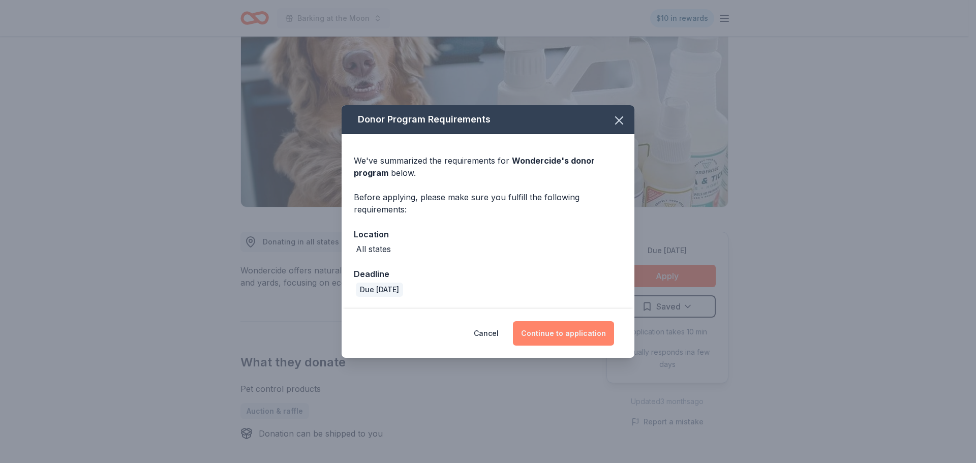
click at [578, 329] on button "Continue to application" at bounding box center [563, 333] width 101 height 24
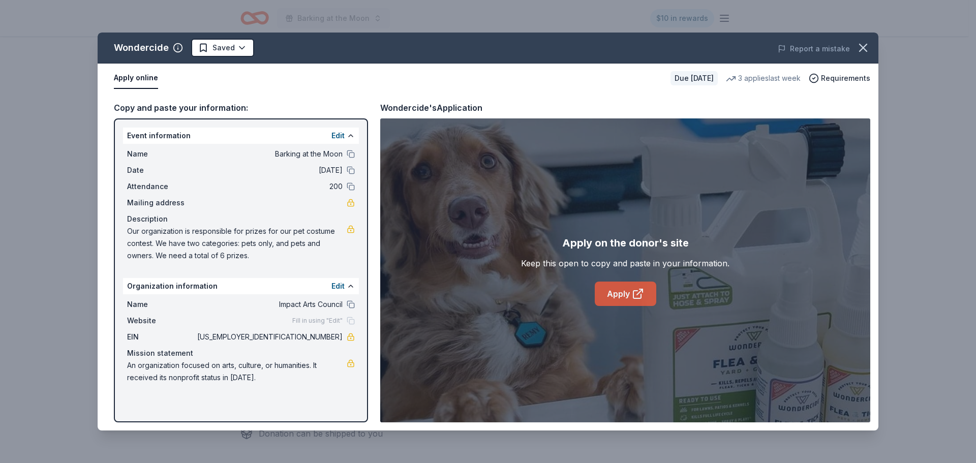
click at [638, 298] on icon at bounding box center [638, 294] width 12 height 12
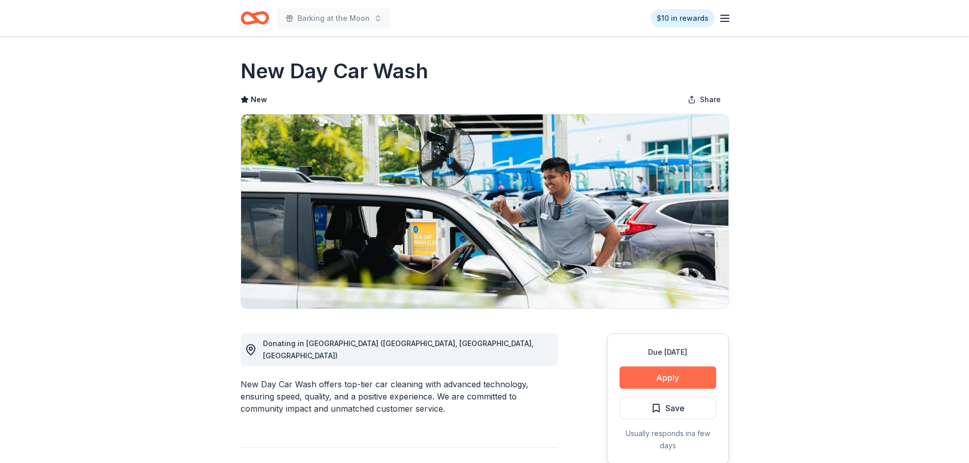
click at [664, 371] on button "Apply" at bounding box center [667, 378] width 97 height 22
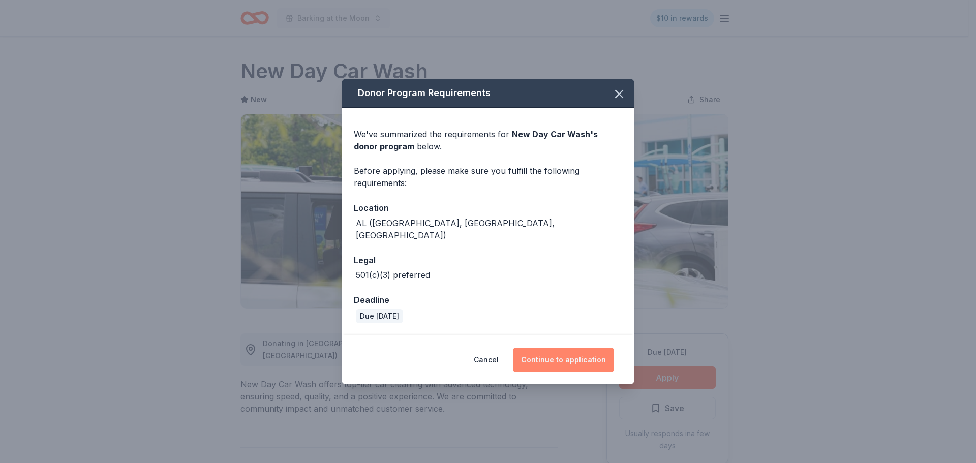
click at [576, 351] on button "Continue to application" at bounding box center [563, 360] width 101 height 24
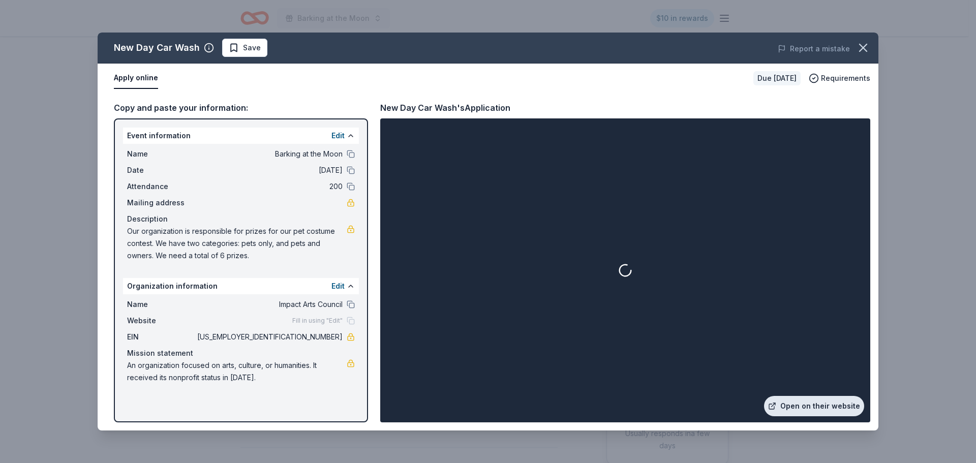
click at [825, 403] on link "Open on their website" at bounding box center [814, 406] width 100 height 20
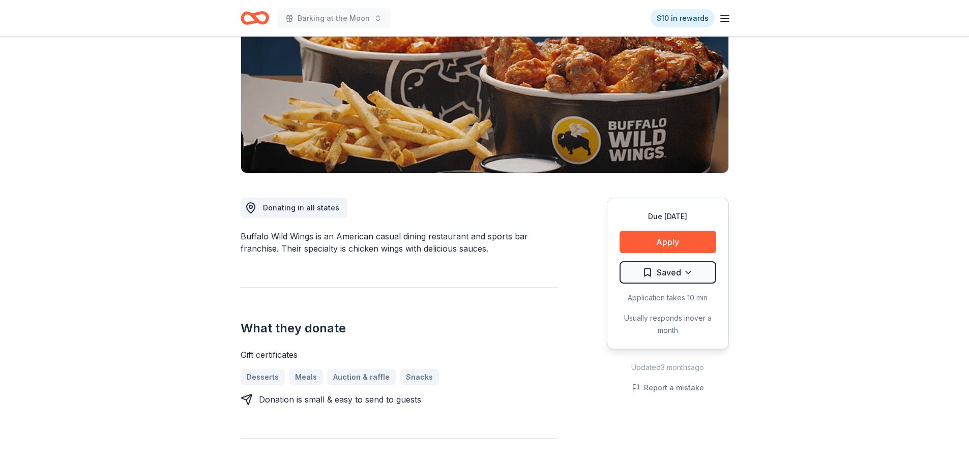
scroll to position [203, 0]
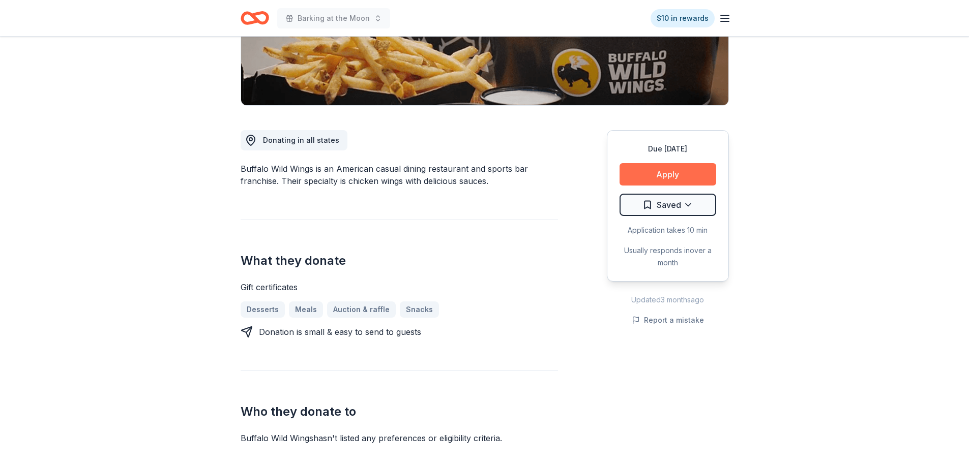
click at [672, 169] on button "Apply" at bounding box center [667, 174] width 97 height 22
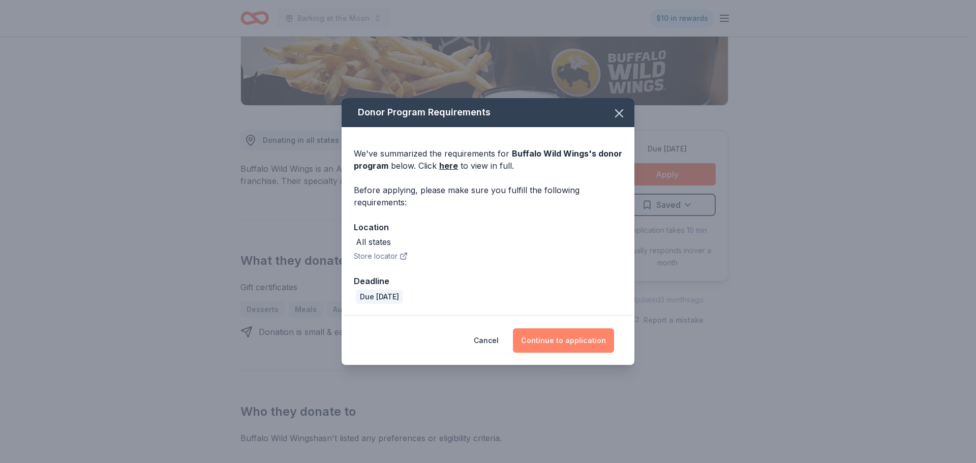
click at [588, 334] on button "Continue to application" at bounding box center [563, 341] width 101 height 24
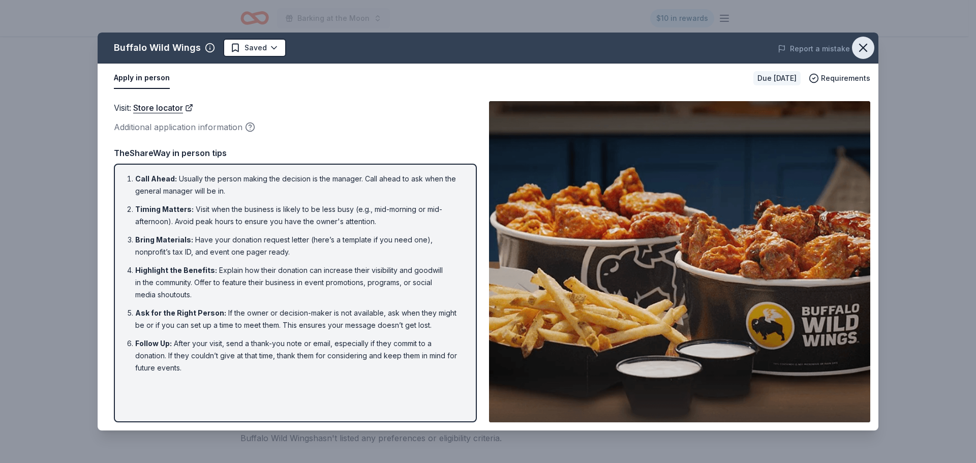
click at [856, 45] on icon "button" at bounding box center [863, 48] width 14 height 14
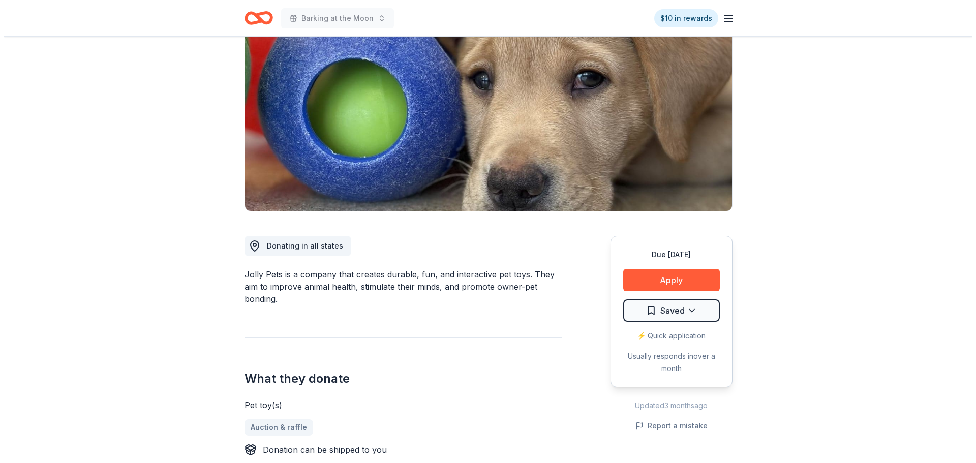
scroll to position [102, 0]
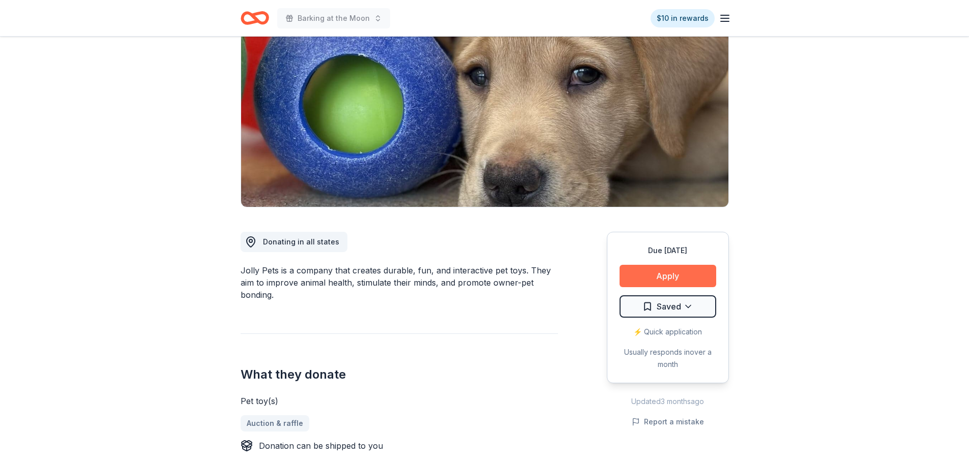
click at [669, 275] on button "Apply" at bounding box center [667, 276] width 97 height 22
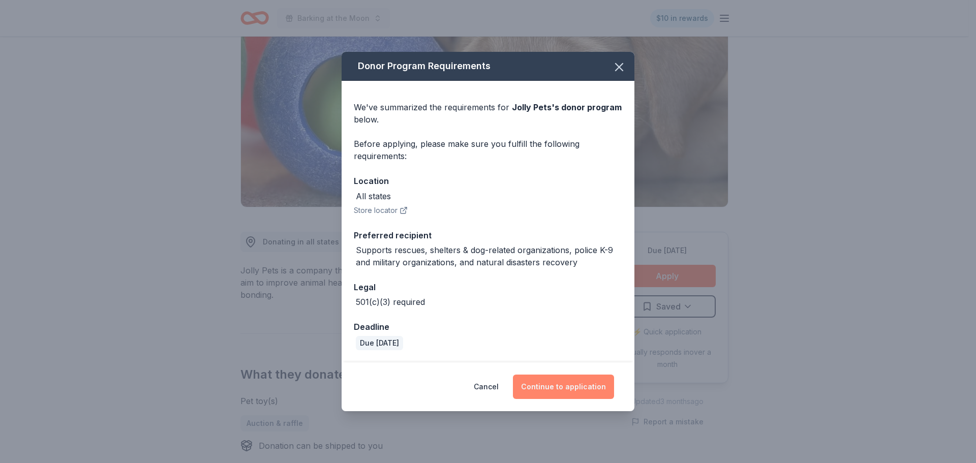
click at [557, 388] on button "Continue to application" at bounding box center [563, 387] width 101 height 24
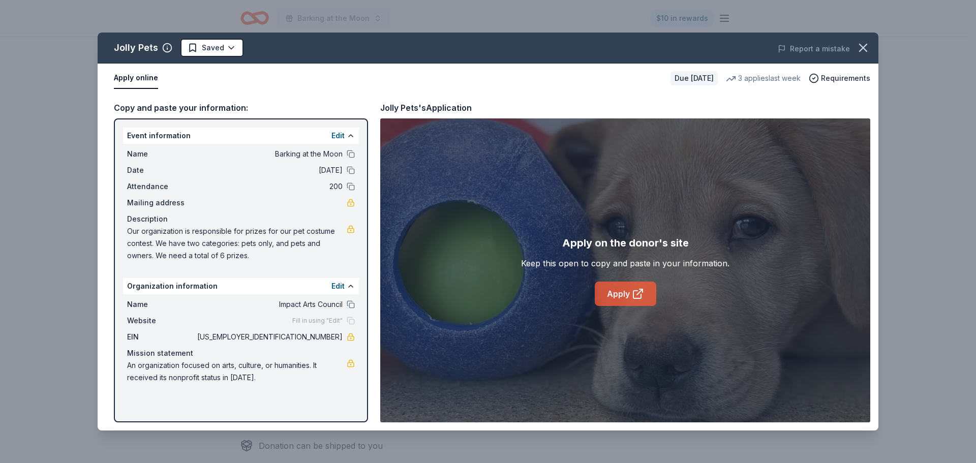
click at [623, 293] on link "Apply" at bounding box center [626, 294] width 62 height 24
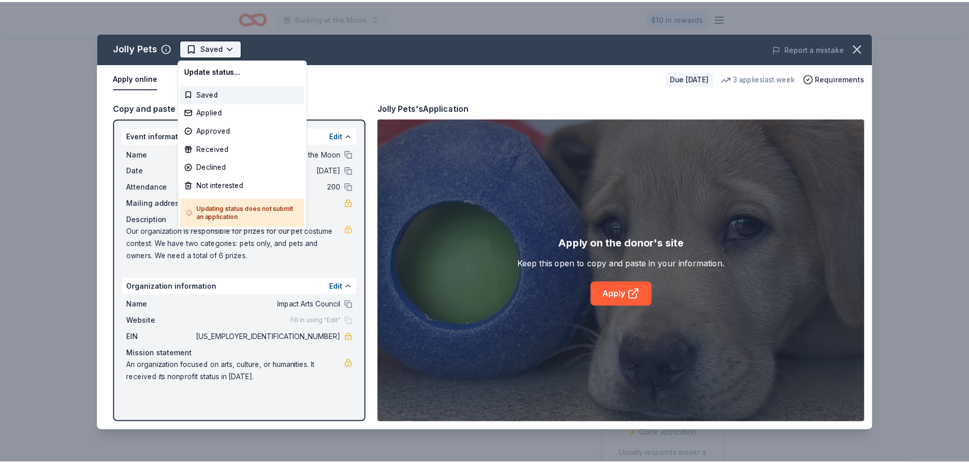
scroll to position [0, 0]
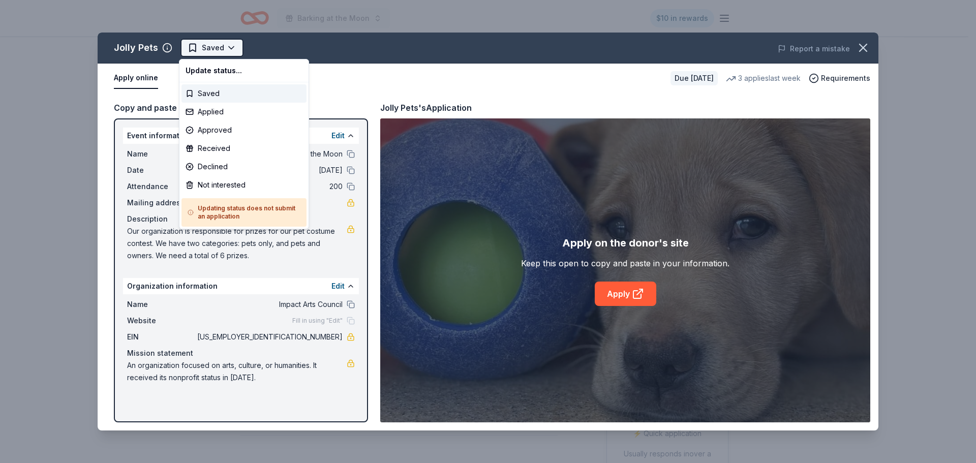
click at [226, 47] on html "Barking at the Moon $10 in rewards Due in 19 days Share Jolly Pets New 3 applie…" at bounding box center [488, 231] width 976 height 463
click at [229, 109] on div "Applied" at bounding box center [244, 112] width 125 height 18
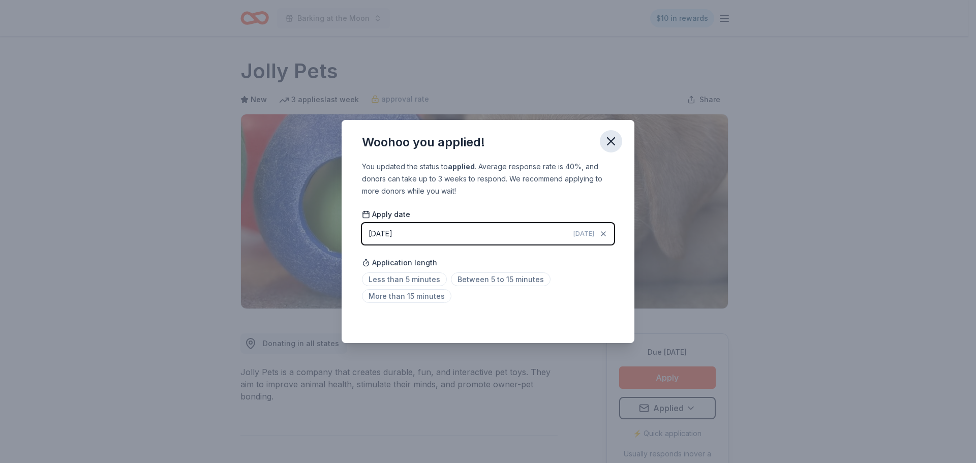
click at [608, 138] on icon "button" at bounding box center [611, 141] width 7 height 7
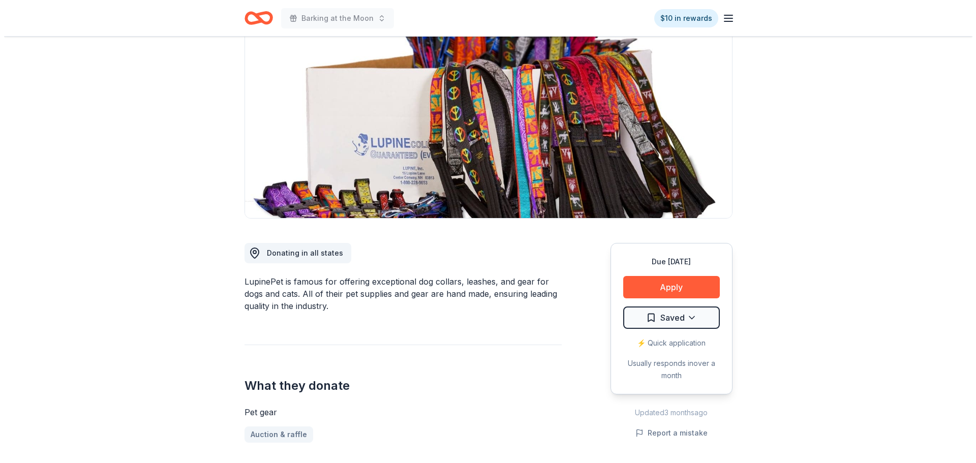
scroll to position [102, 0]
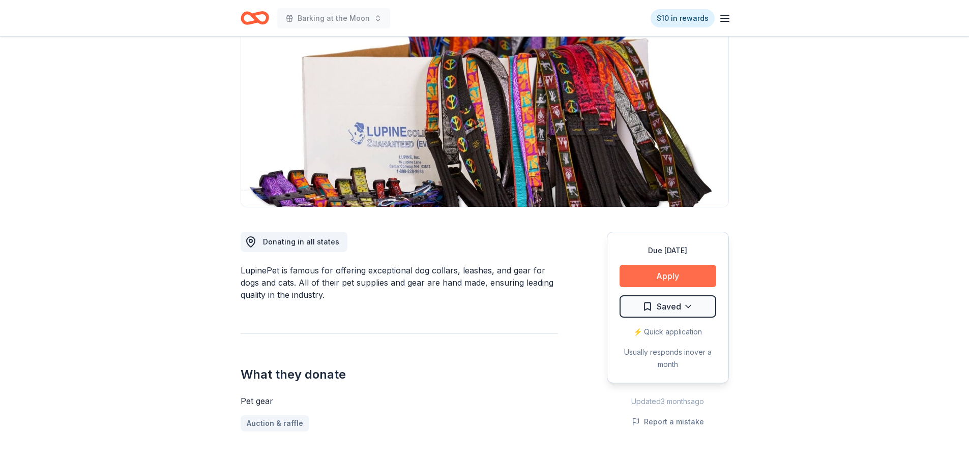
click at [672, 270] on button "Apply" at bounding box center [667, 276] width 97 height 22
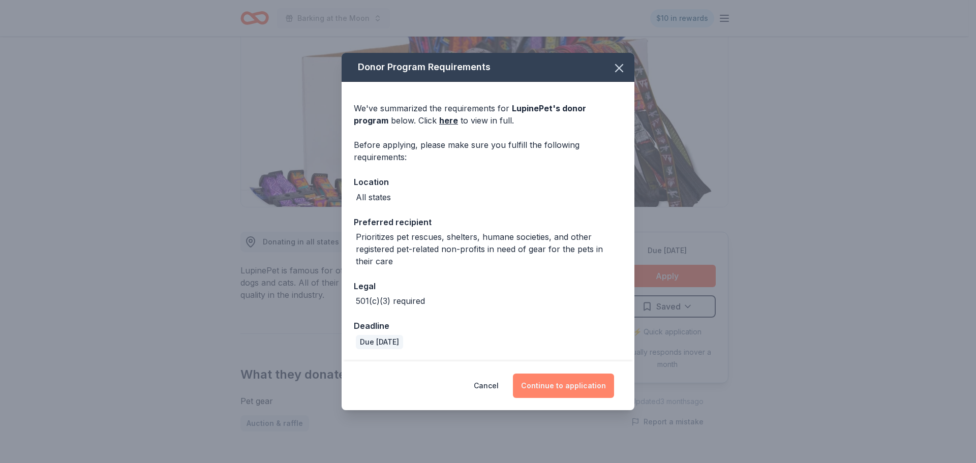
click at [574, 383] on button "Continue to application" at bounding box center [563, 386] width 101 height 24
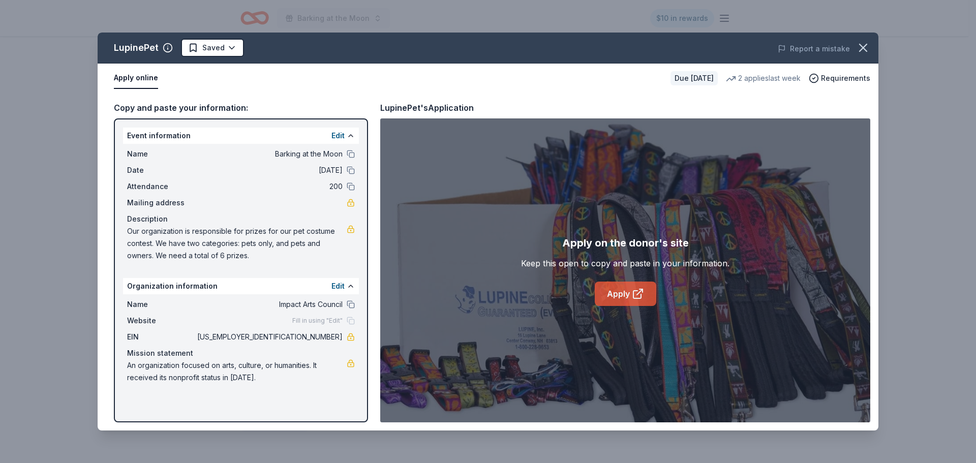
click at [635, 286] on link "Apply" at bounding box center [626, 294] width 62 height 24
